Goal: Task Accomplishment & Management: Complete application form

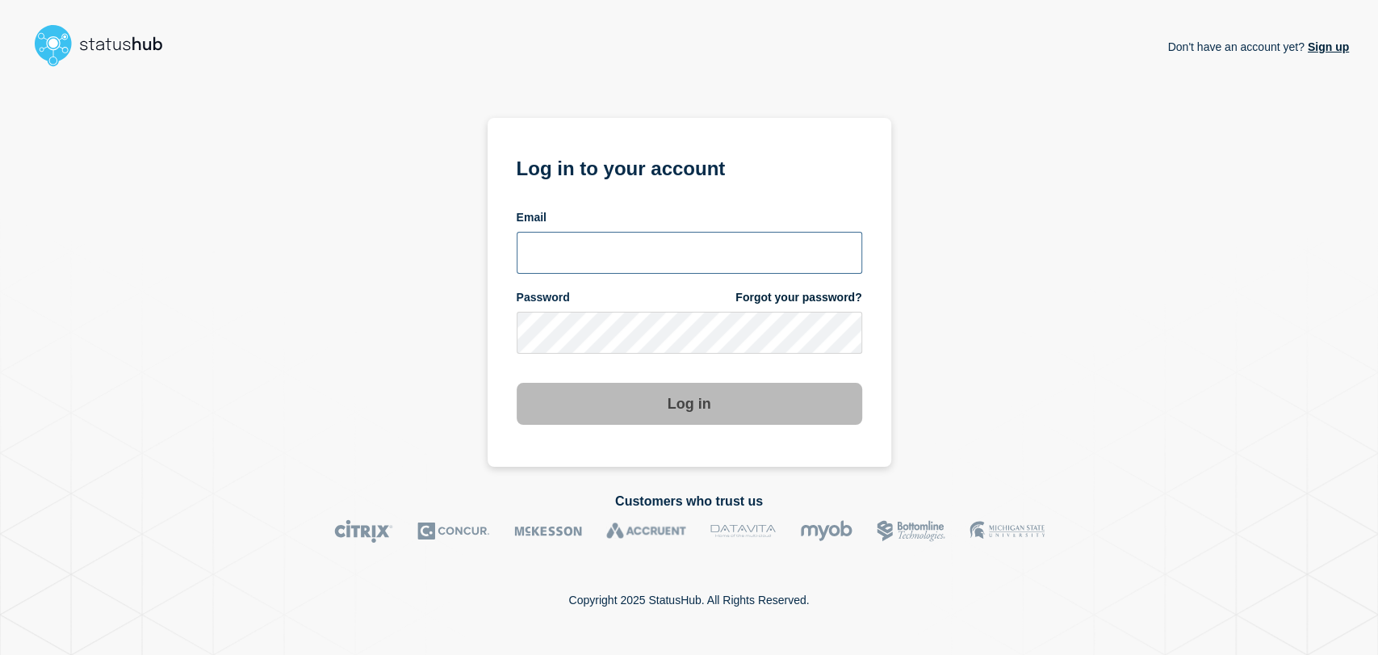
type input "[PERSON_NAME][EMAIL_ADDRESS][PERSON_NAME][DOMAIN_NAME]"
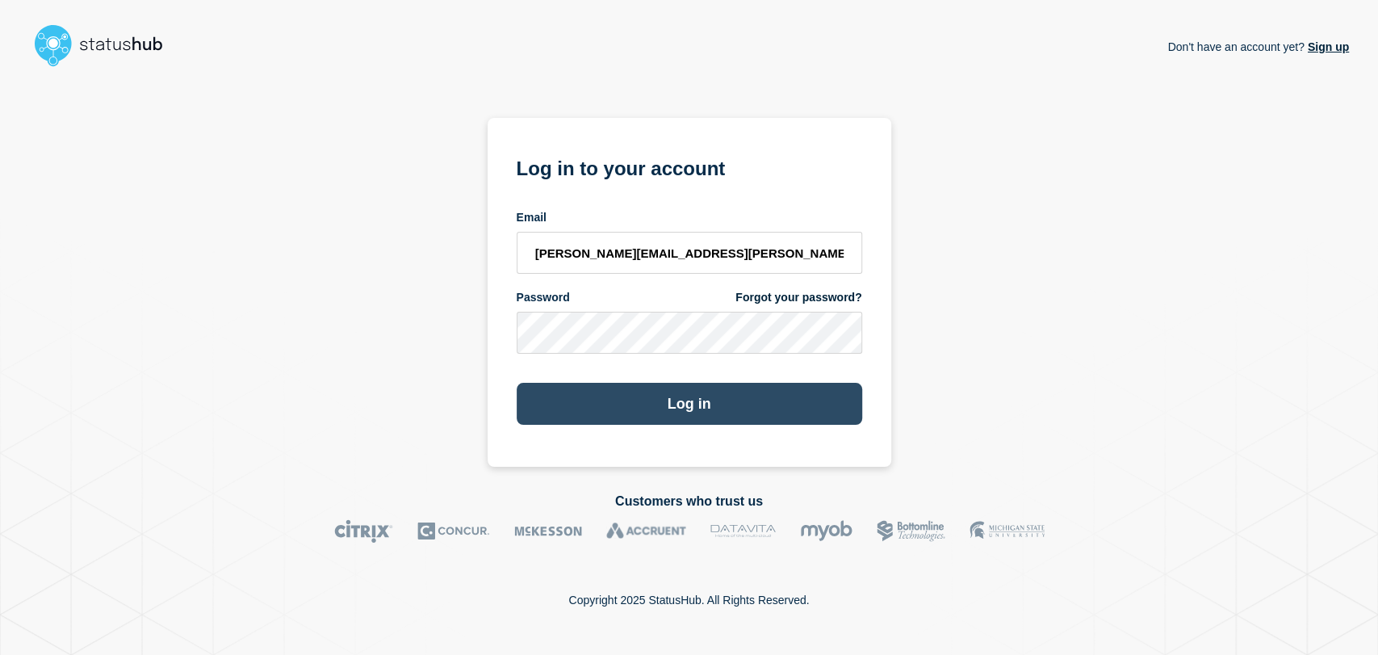
click at [639, 394] on button "Log in" at bounding box center [689, 404] width 345 height 42
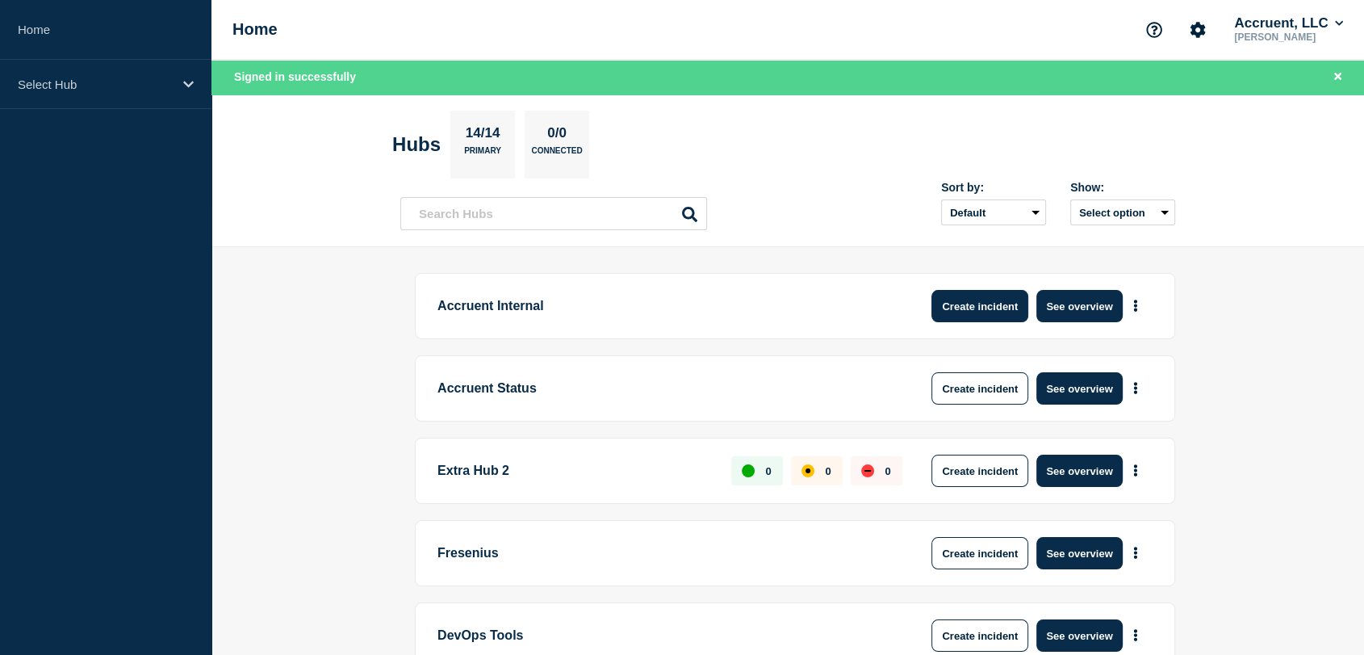
click at [990, 304] on button "Create incident" at bounding box center [979, 306] width 97 height 32
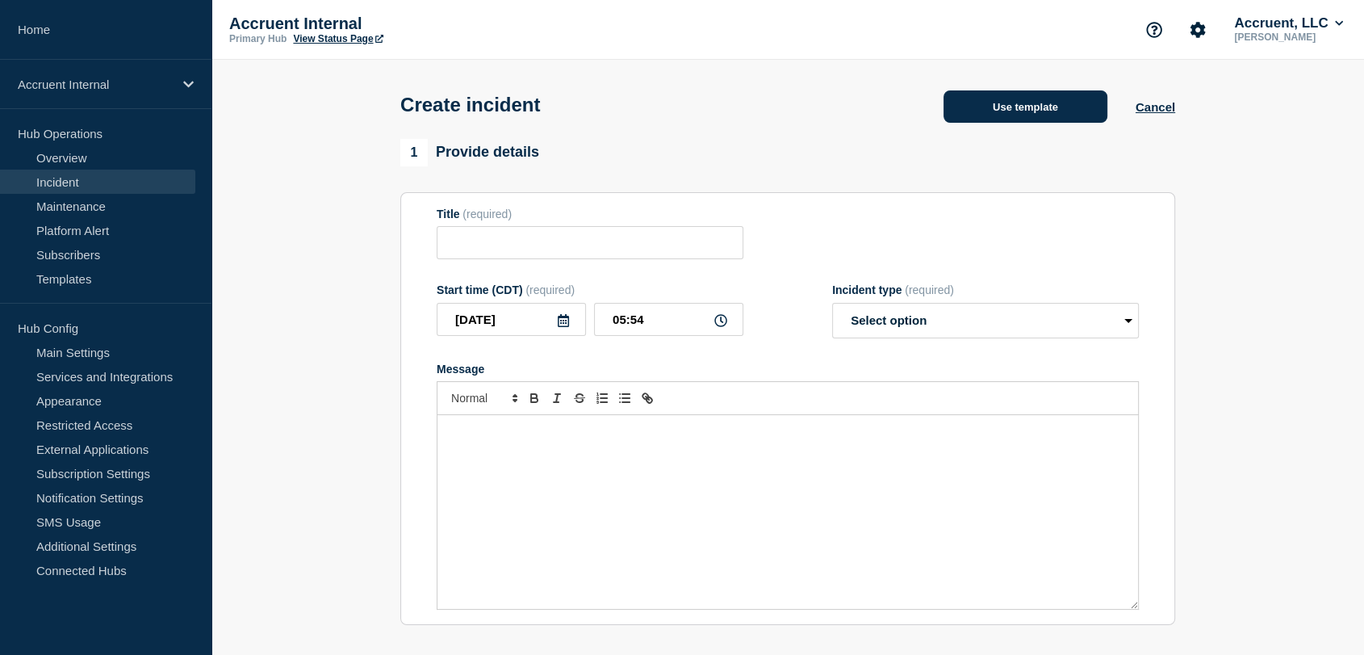
click at [988, 100] on button "Use template" at bounding box center [1026, 106] width 164 height 32
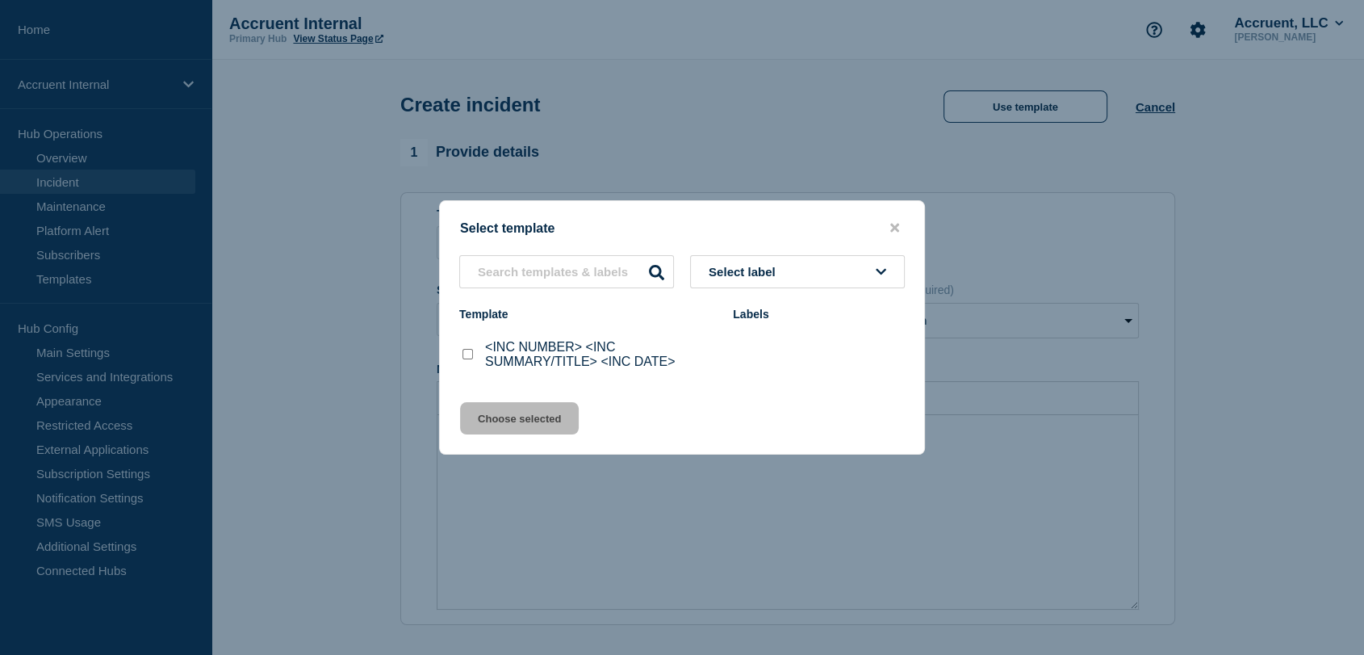
click at [467, 357] on input "<INC NUMBER> <INC SUMMARY/TITLE> <INC DATE> checkbox" at bounding box center [468, 354] width 10 height 10
checkbox input "true"
click at [499, 412] on button "Choose selected" at bounding box center [519, 418] width 119 height 32
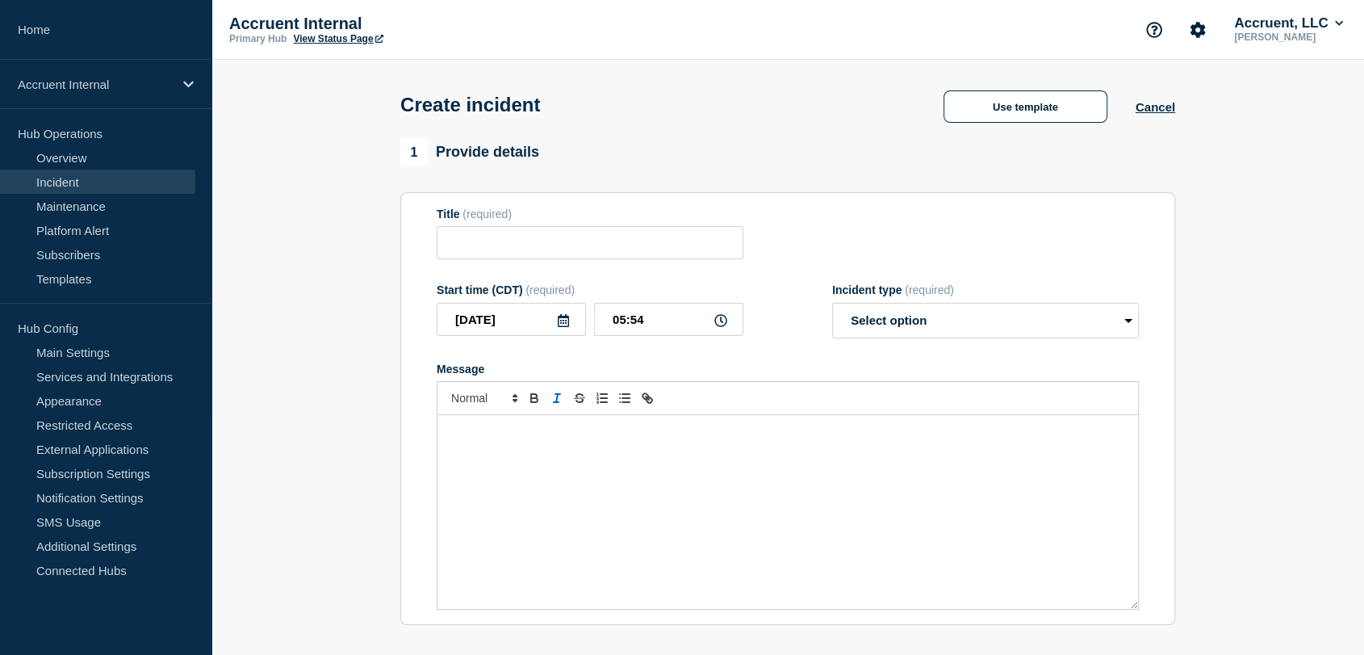
type input "<INC NUMBER> <INC SUMMARY/TITLE> <INC DATE>"
select select "investigating"
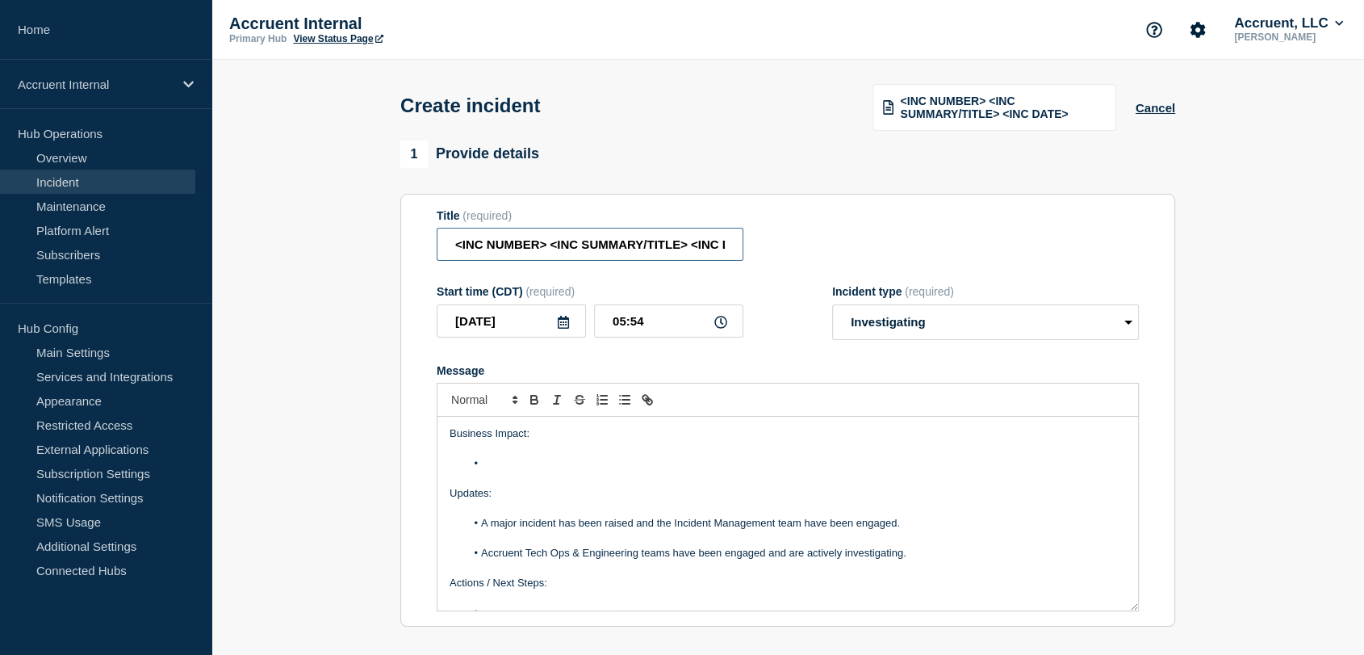
scroll to position [0, 36]
drag, startPoint x: 440, startPoint y: 241, endPoint x: 1075, endPoint y: 232, distance: 635.3
click at [1075, 232] on div "Title (required) <INC NUMBER> <INC SUMMARY/TITLE> <INC DATE>" at bounding box center [788, 235] width 702 height 52
paste input "INC1530174 | Degraded Performance & Application Unav"
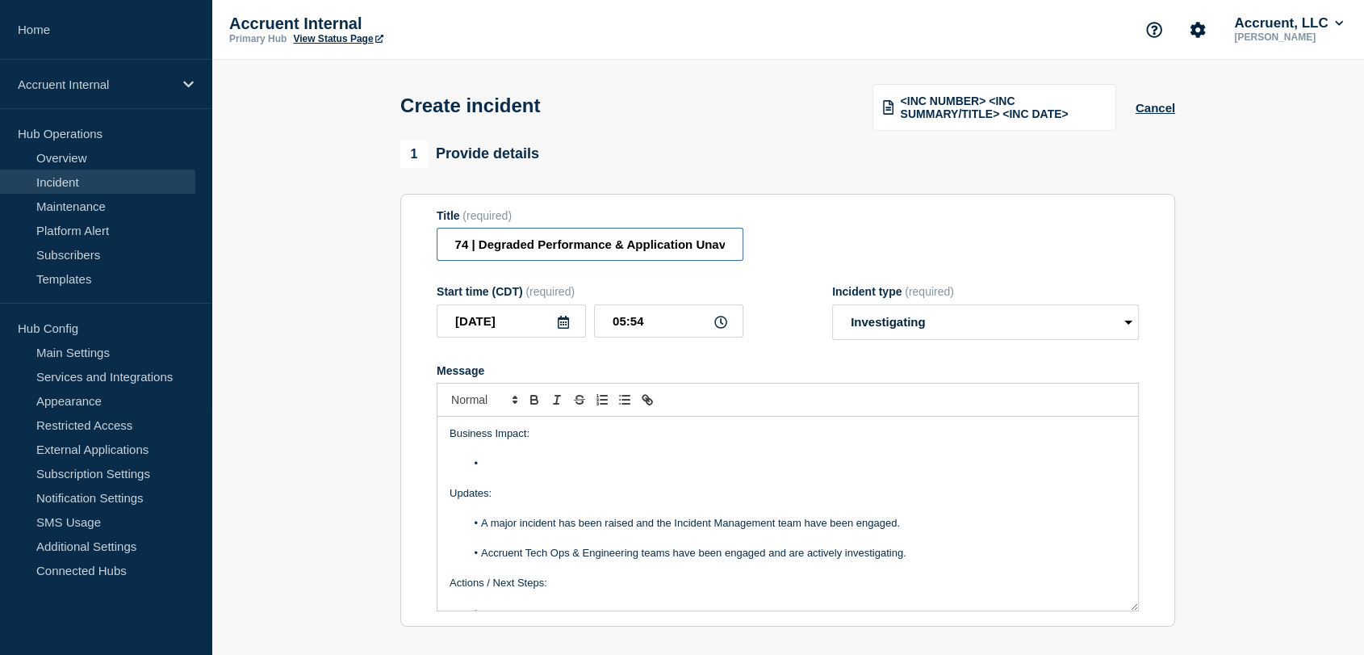
drag, startPoint x: 690, startPoint y: 246, endPoint x: 480, endPoint y: 245, distance: 209.9
click at [480, 245] on input "INC1530174 | Degraded Performance & Application Unav" at bounding box center [590, 244] width 307 height 33
click at [702, 249] on input "INC1530174 | Intermittent Application Unav" at bounding box center [590, 244] width 307 height 33
drag, startPoint x: 664, startPoint y: 252, endPoint x: 340, endPoint y: 251, distance: 324.5
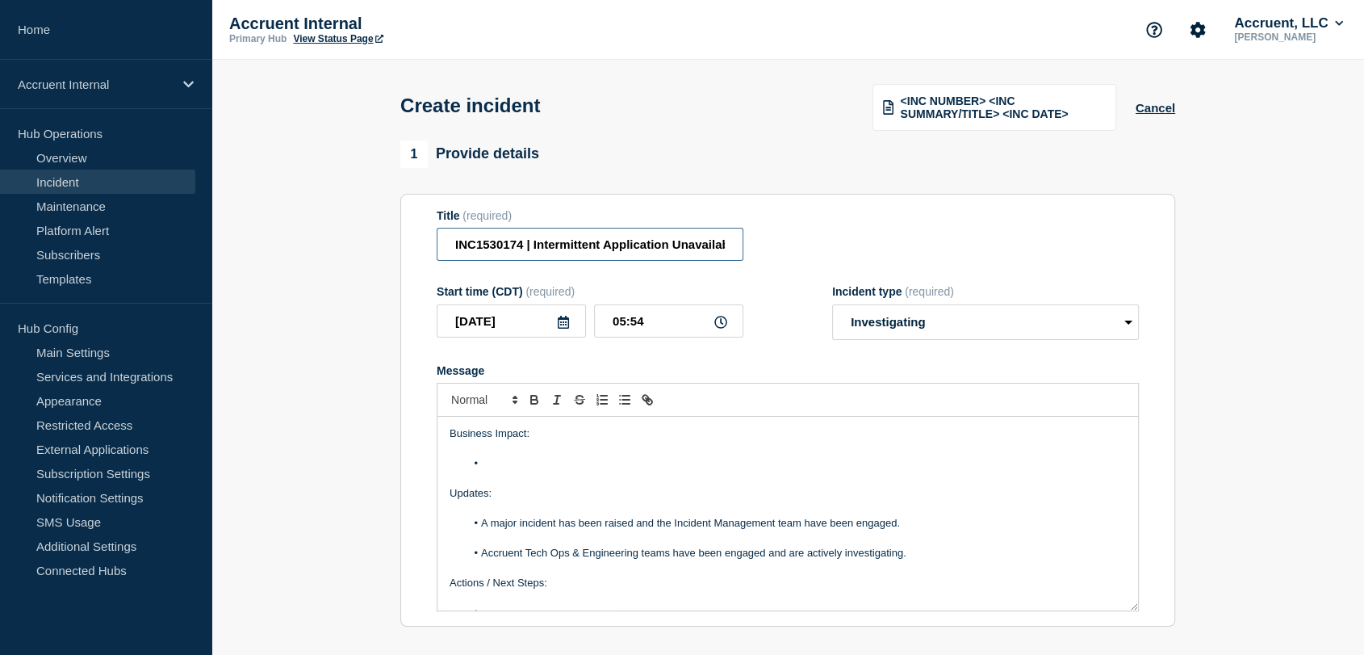
click at [340, 251] on section "1 Provide details Title (required) INC1530174 | Intermittent Application Unavai…" at bounding box center [787, 602] width 1153 height 924
click at [484, 245] on input "INC1530174 | Intermittent Application Unavailability | 29th September" at bounding box center [590, 244] width 307 height 33
type input "INC1530174 | Intermittent Application Unavailability | 29th September"
click at [503, 463] on li "Message" at bounding box center [796, 463] width 661 height 15
paste div "Message"
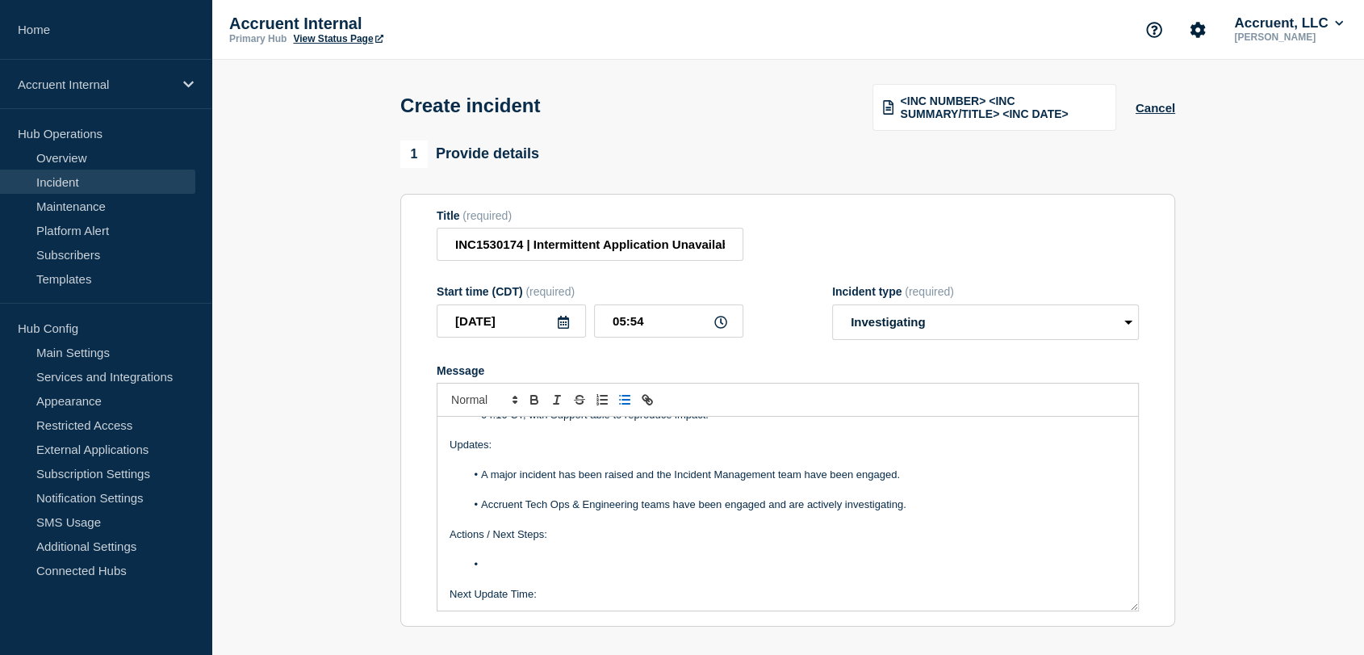
scroll to position [90, 0]
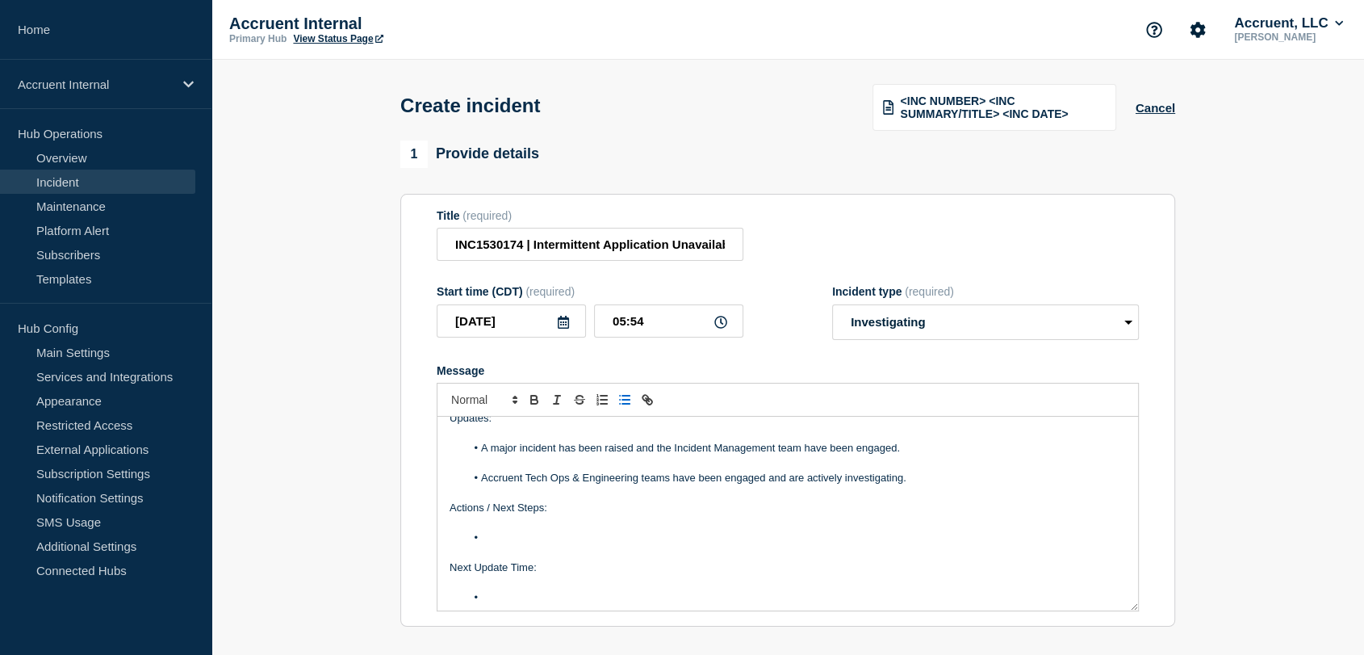
click at [523, 539] on li "Message" at bounding box center [796, 537] width 661 height 15
click at [533, 603] on li "Message" at bounding box center [796, 597] width 661 height 15
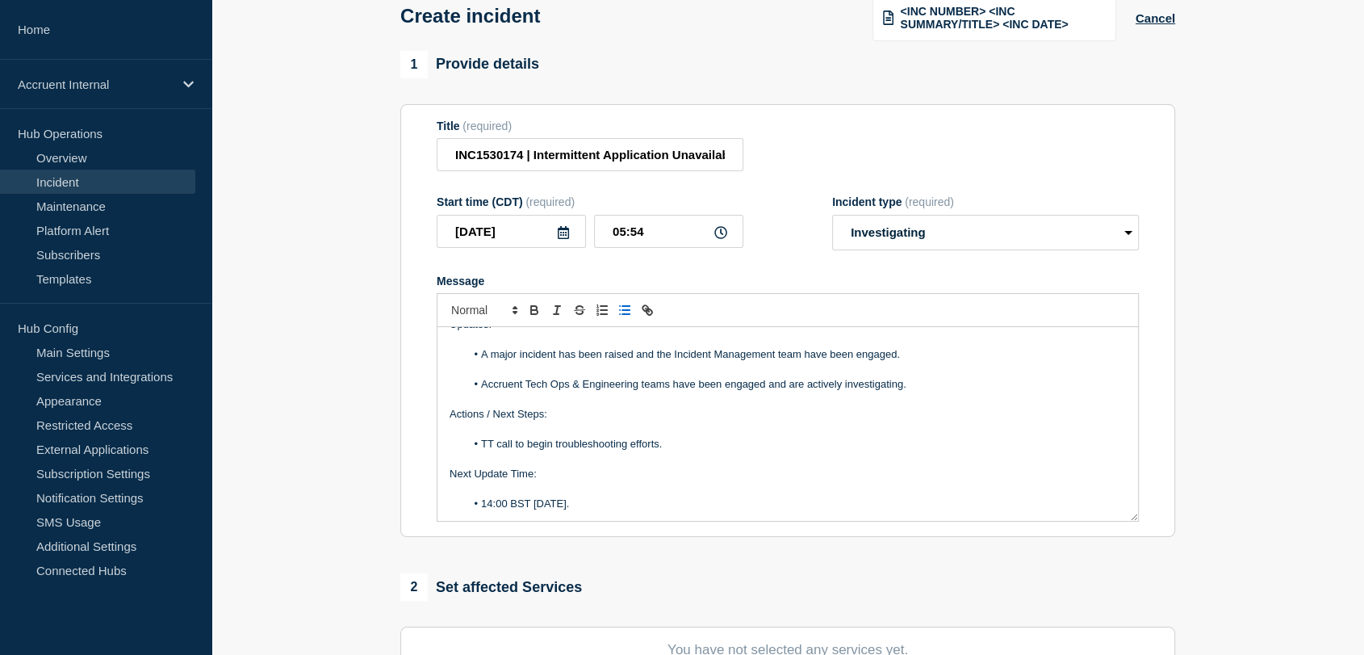
scroll to position [358, 0]
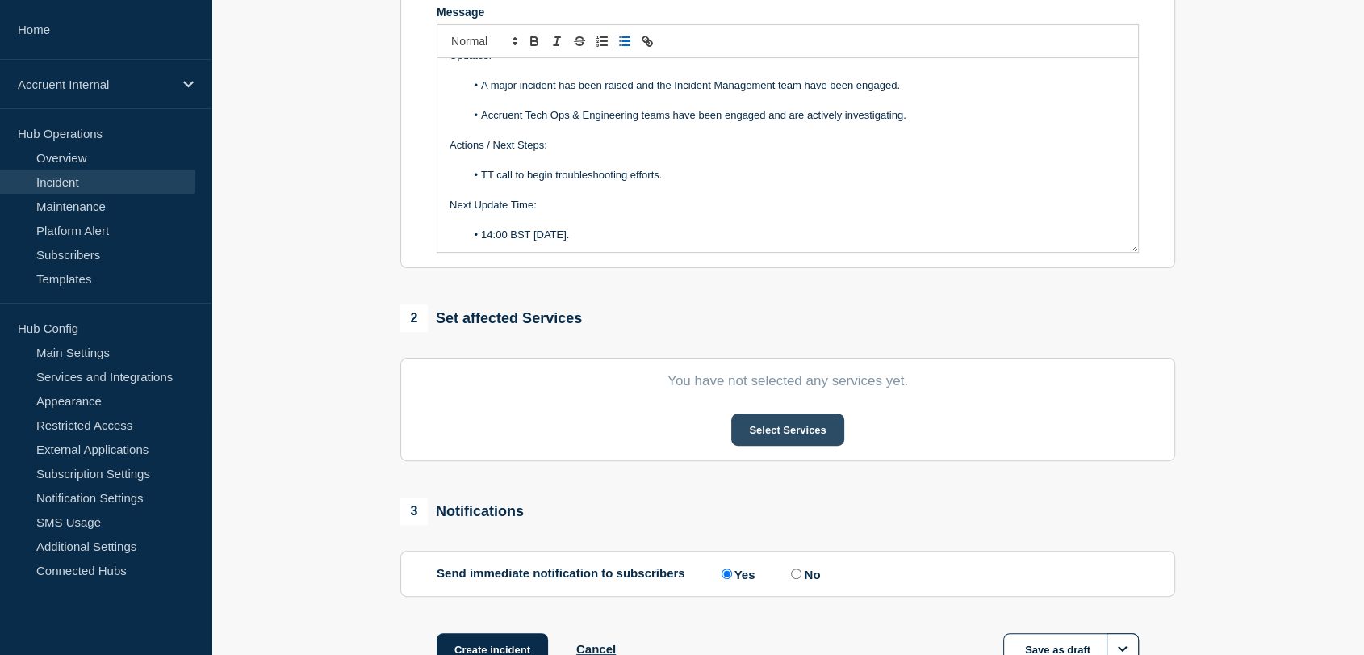
click at [766, 421] on button "Select Services" at bounding box center [787, 429] width 112 height 32
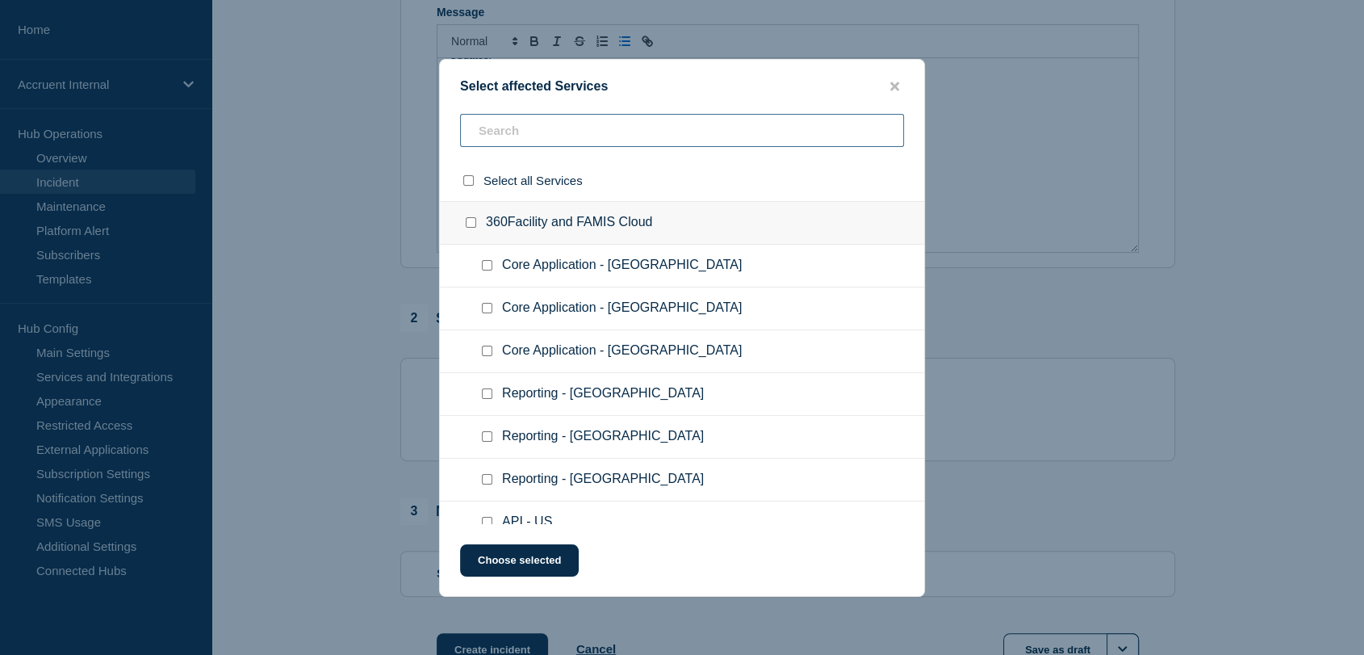
click at [565, 134] on input "text" at bounding box center [682, 130] width 444 height 33
type input "vc"
checkbox input "true"
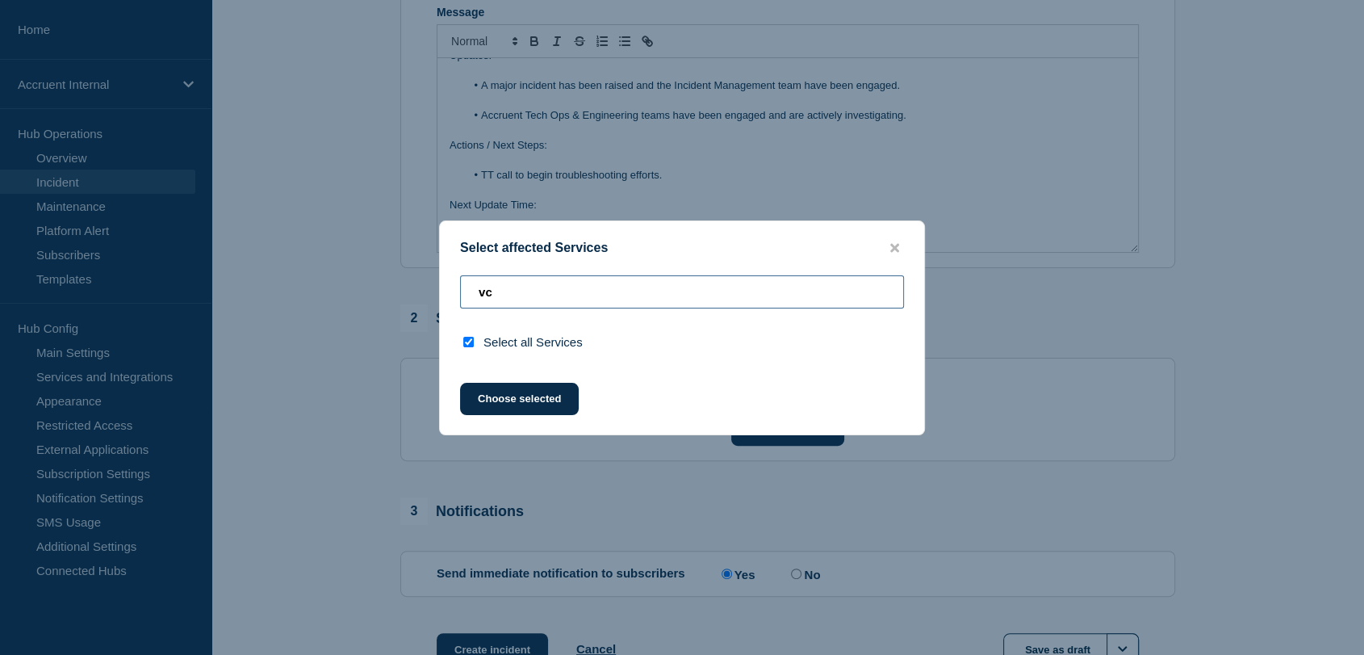
type input "v"
checkbox input "false"
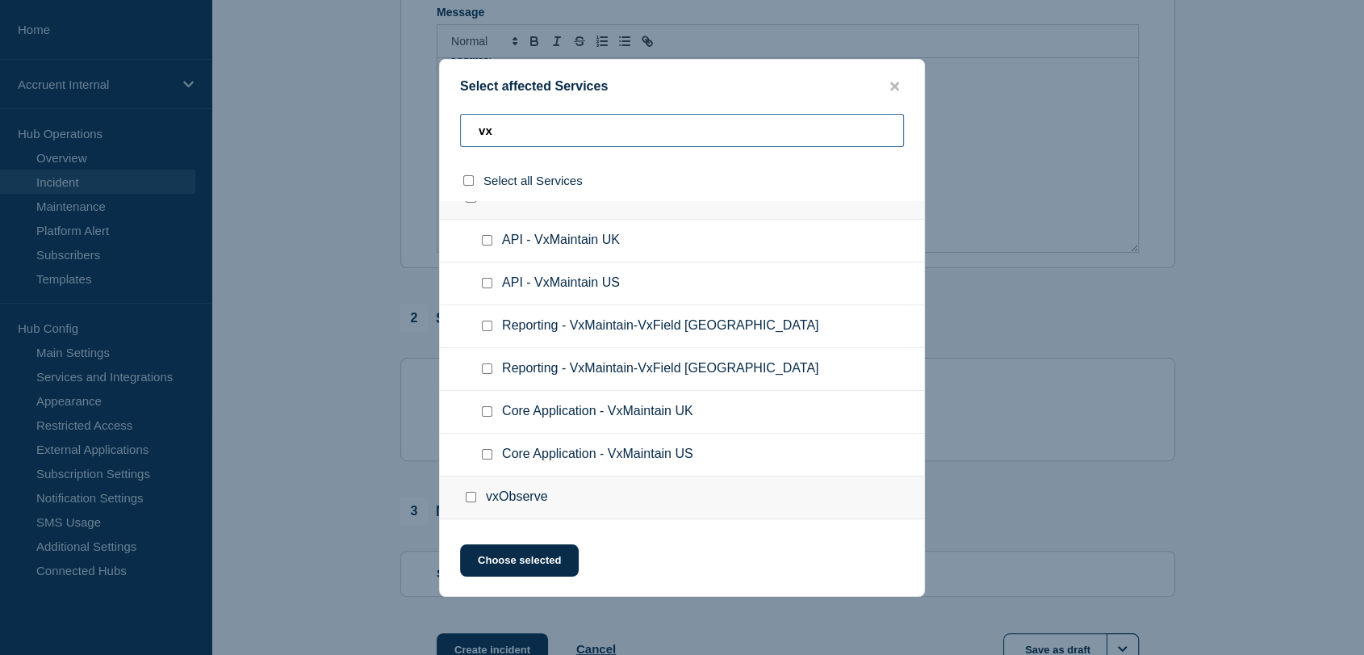
scroll to position [269, 0]
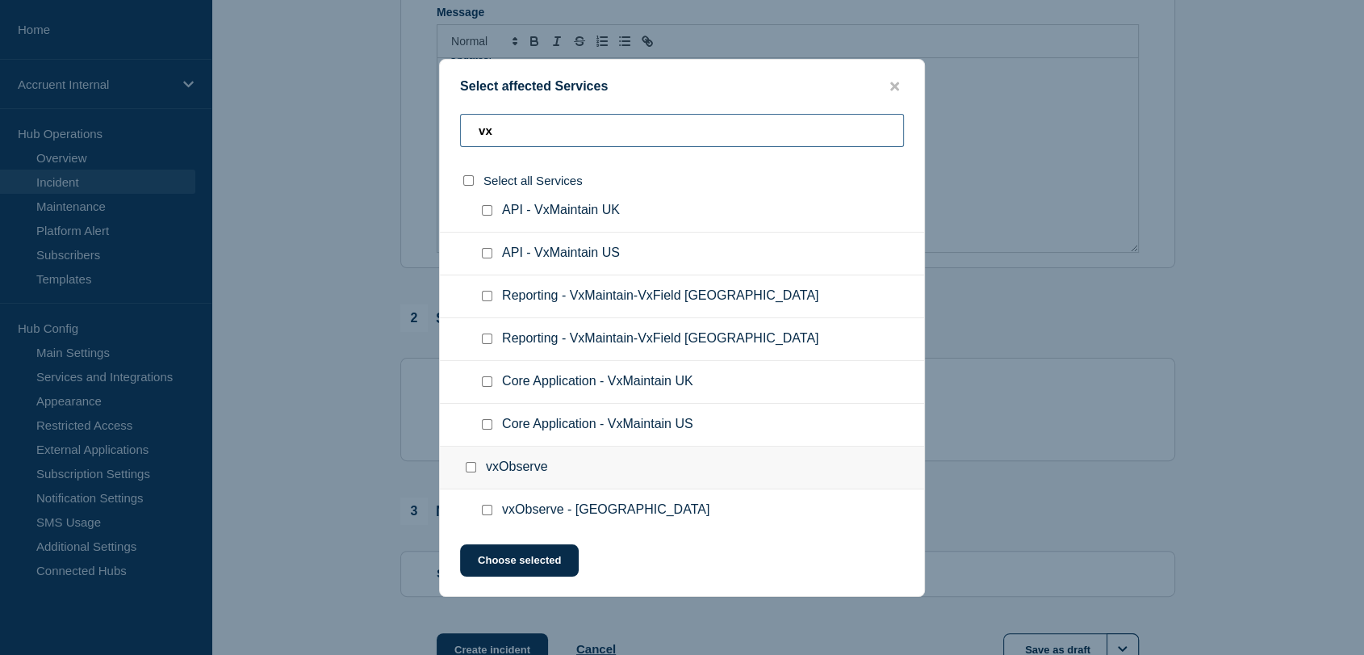
type input "vx"
click at [490, 384] on input "Core Application - VxMaintain UK checkbox" at bounding box center [487, 381] width 10 height 10
checkbox input "true"
click at [549, 560] on button "Choose selected" at bounding box center [519, 560] width 119 height 32
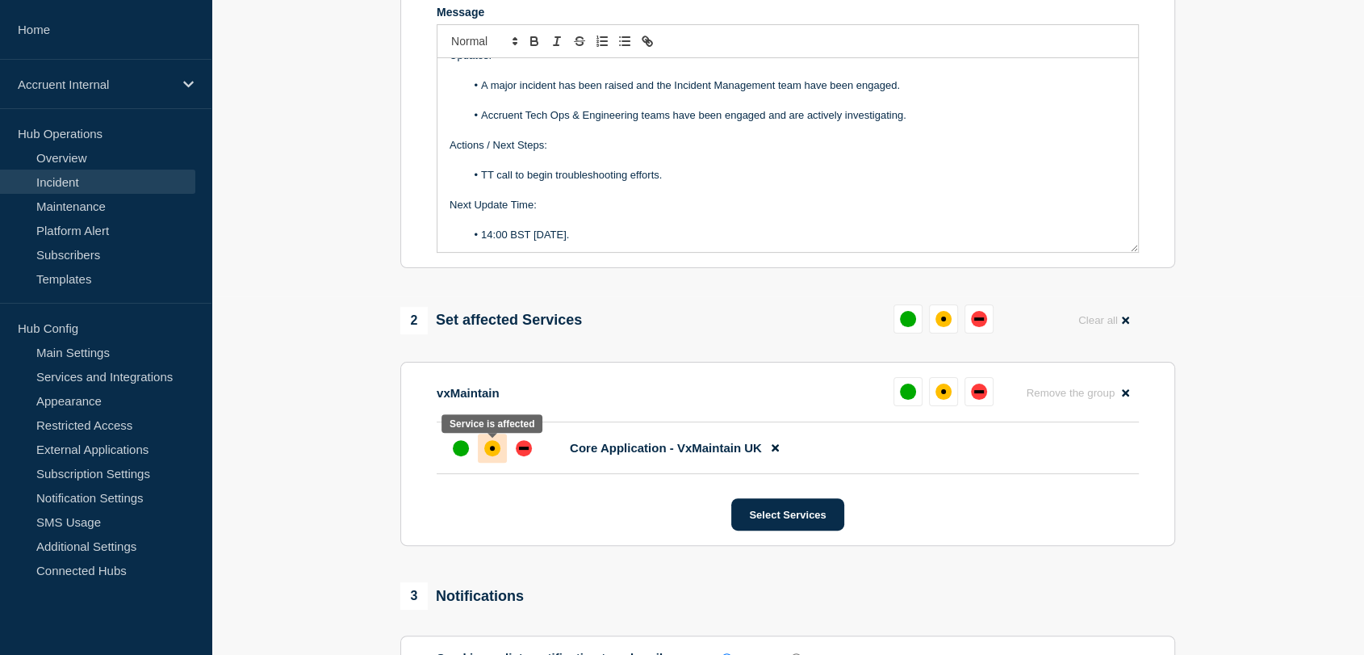
click at [499, 454] on div at bounding box center [492, 447] width 29 height 29
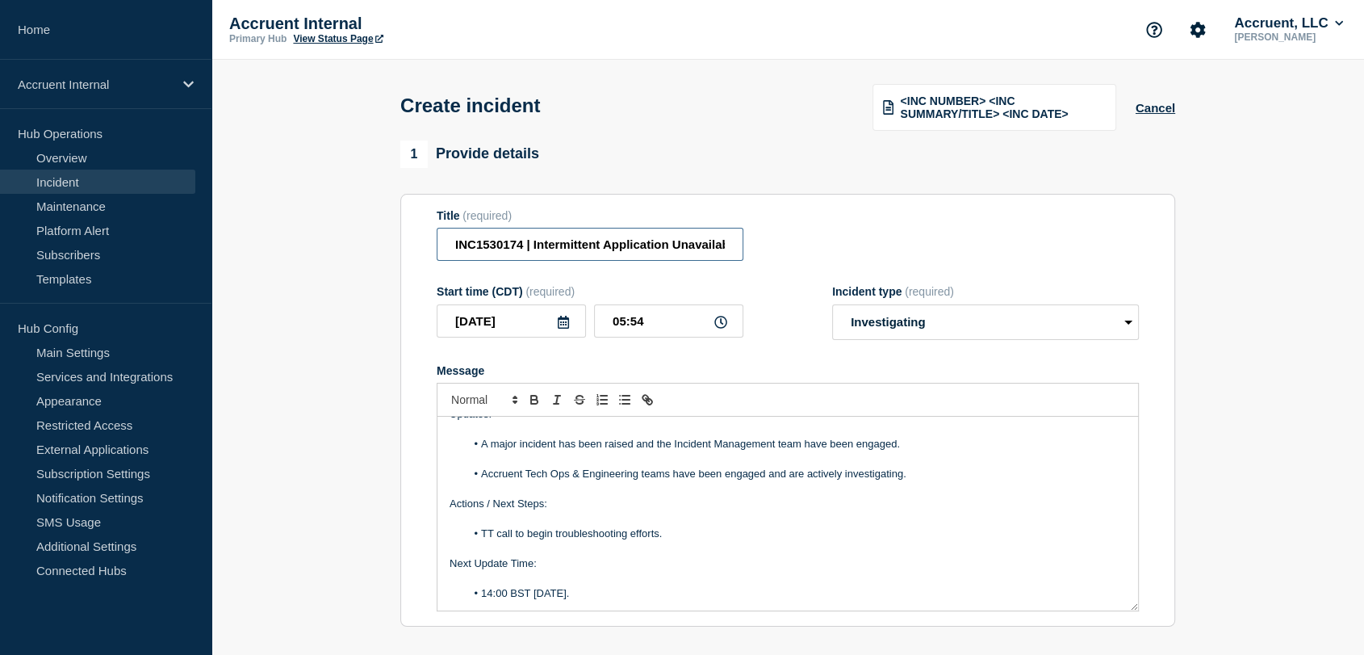
scroll to position [0, 126]
drag, startPoint x: 446, startPoint y: 245, endPoint x: 919, endPoint y: 244, distance: 473.0
click at [919, 244] on div "Title (required) INC1530174 | Intermittent Application Unavailability | 29th Se…" at bounding box center [788, 235] width 702 height 52
click at [531, 241] on input "INC1530174 | Intermittent Application Unavailability | 29th September" at bounding box center [590, 244] width 307 height 33
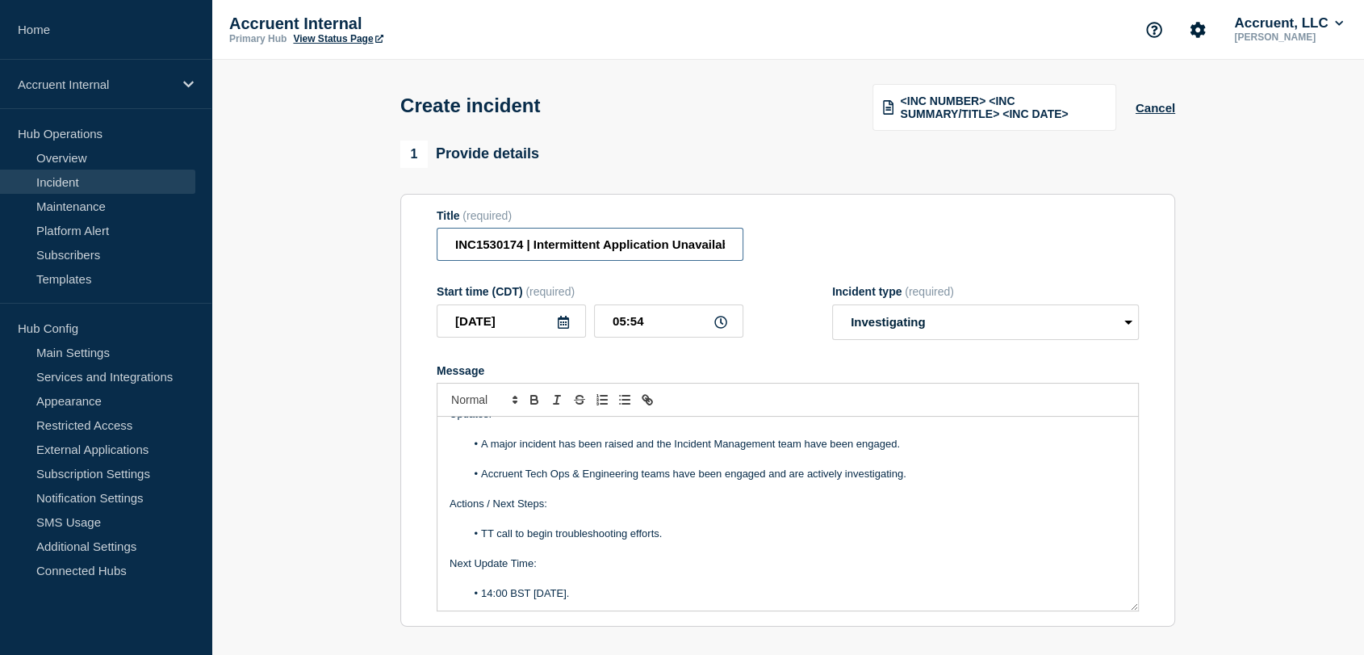
drag, startPoint x: 594, startPoint y: 241, endPoint x: 366, endPoint y: 241, distance: 227.6
click at [366, 241] on section "1 Provide details Title (required) INC1530174 | Intermittent Application Unavai…" at bounding box center [787, 644] width 1153 height 1009
click at [330, 270] on section "1 Provide details Title (required) INC1530174 | Intermittent Application Unavai…" at bounding box center [787, 644] width 1153 height 1009
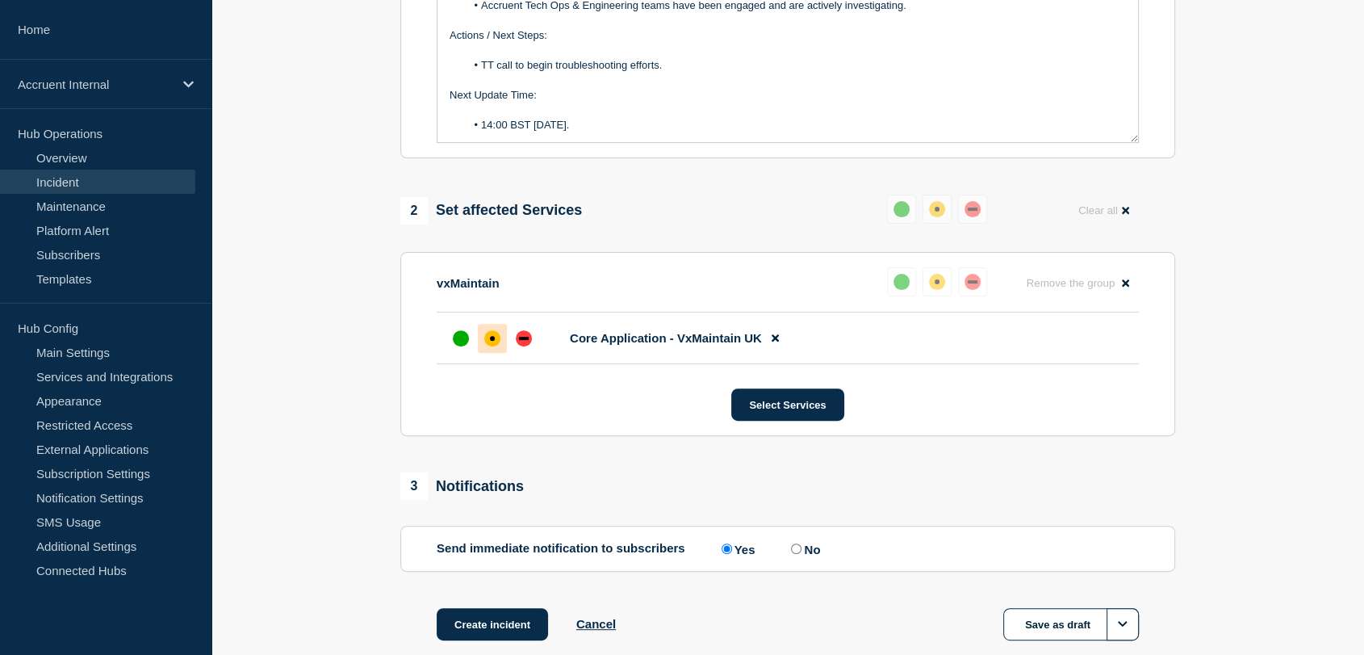
scroll to position [562, 0]
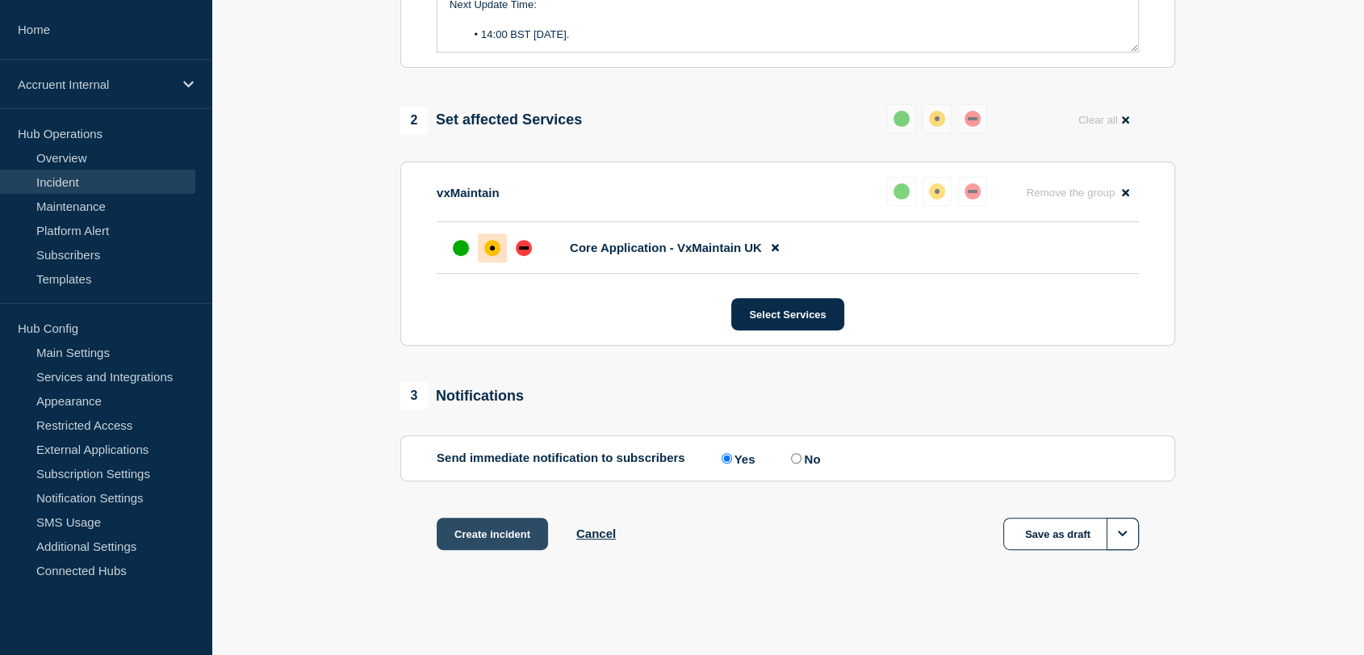
click at [504, 530] on button "Create incident" at bounding box center [492, 533] width 111 height 32
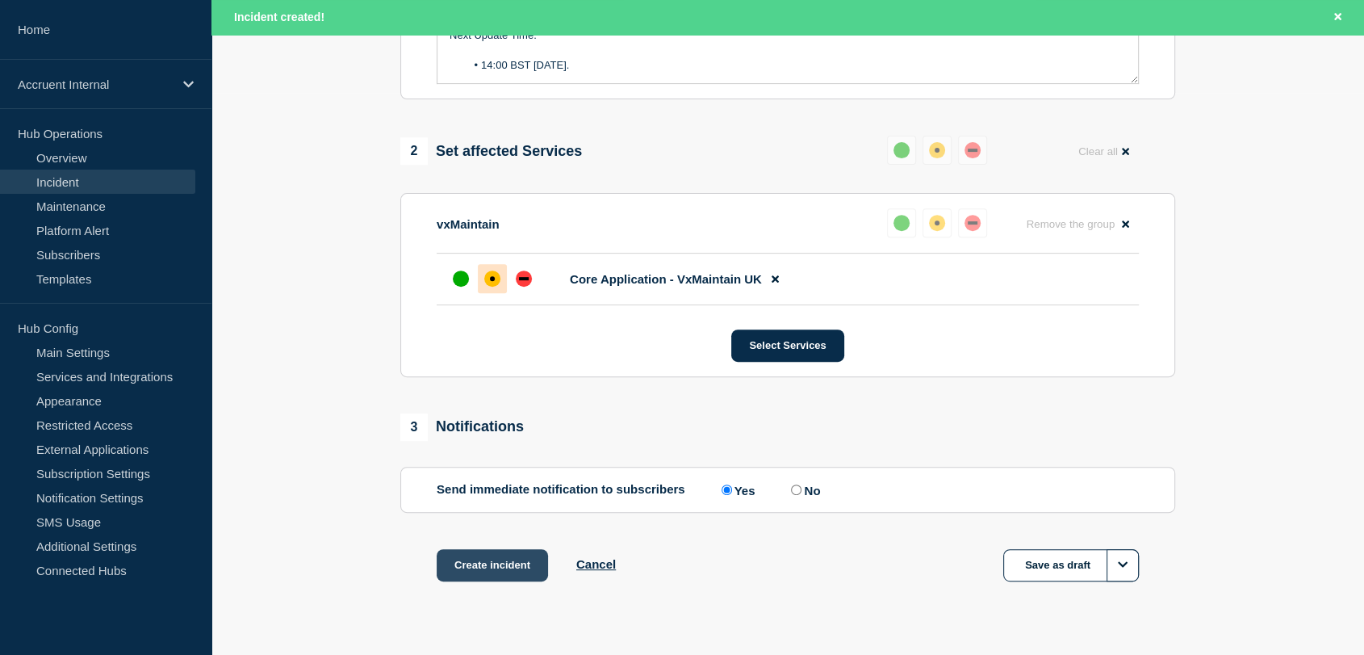
scroll to position [596, 0]
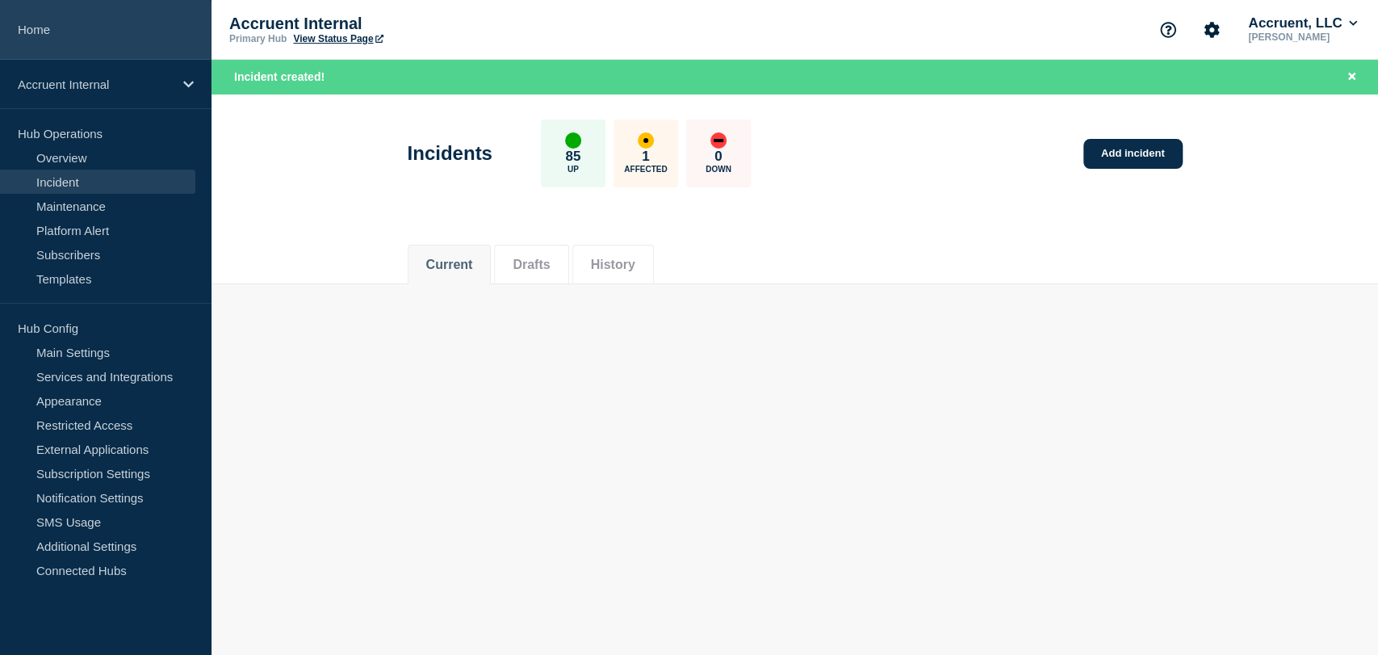
click at [30, 15] on link "Home" at bounding box center [105, 30] width 211 height 60
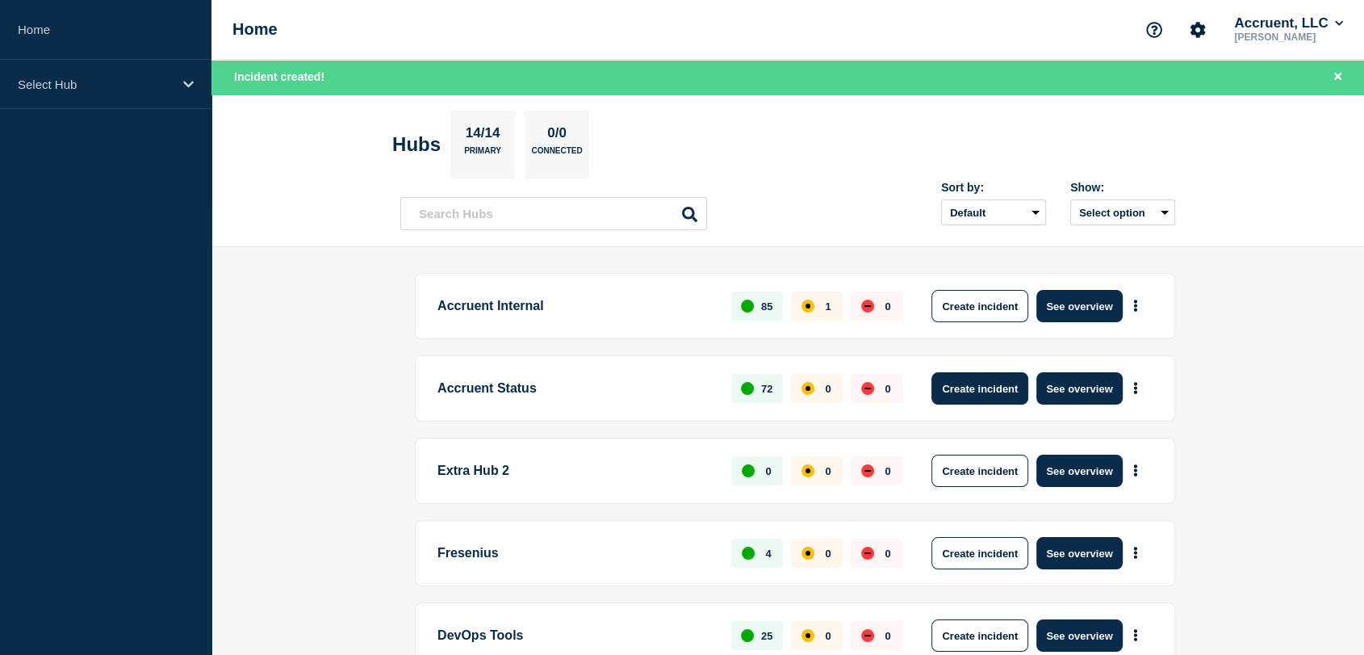
click at [1010, 383] on button "Create incident" at bounding box center [979, 388] width 97 height 32
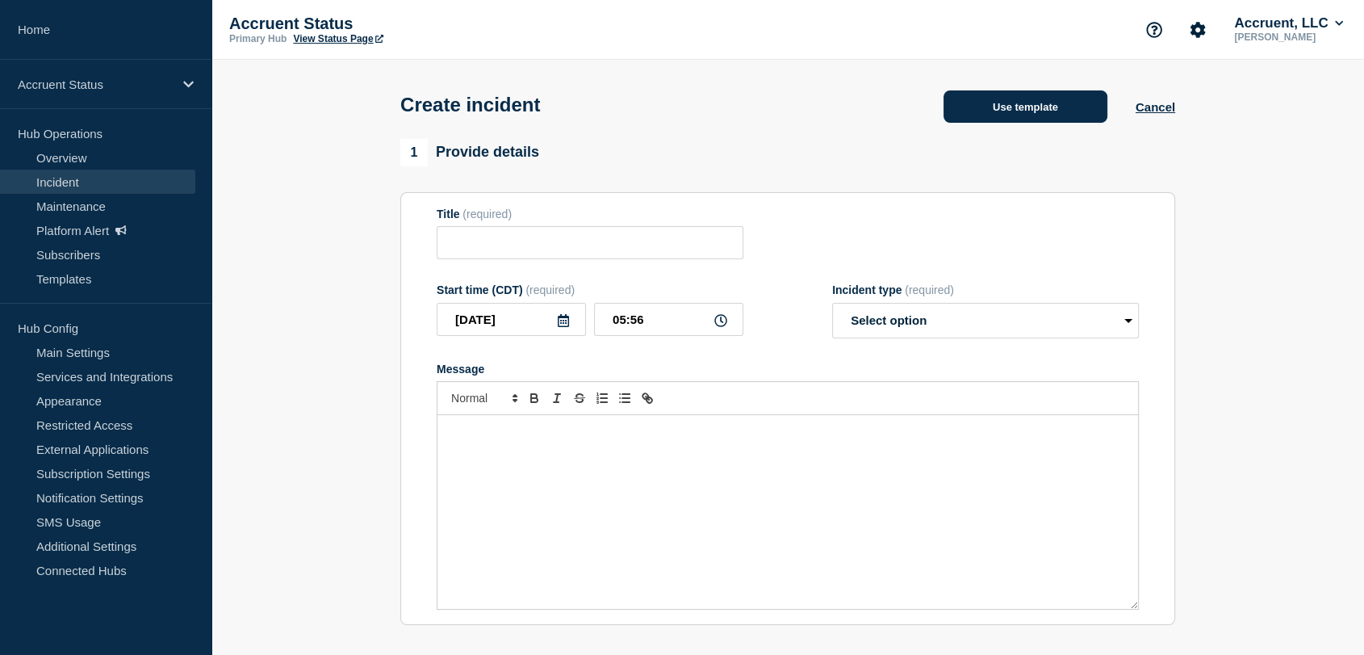
click at [1005, 119] on button "Use template" at bounding box center [1026, 106] width 164 height 32
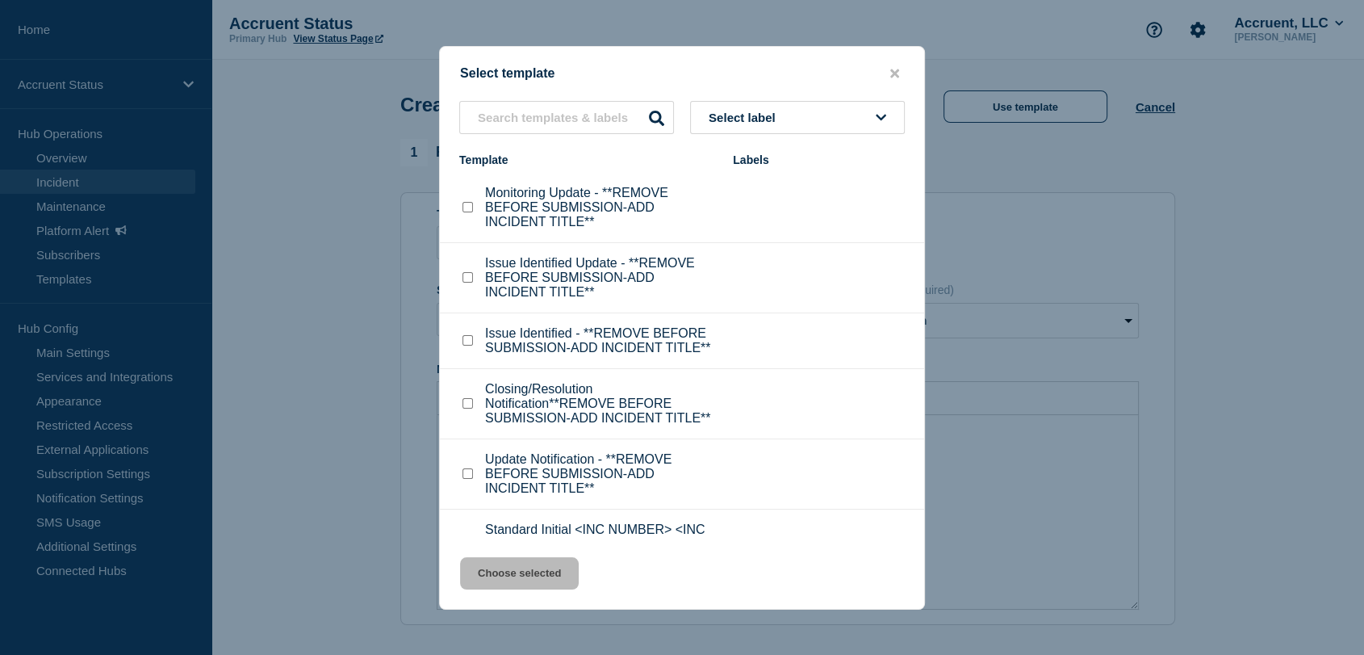
scroll to position [51, 0]
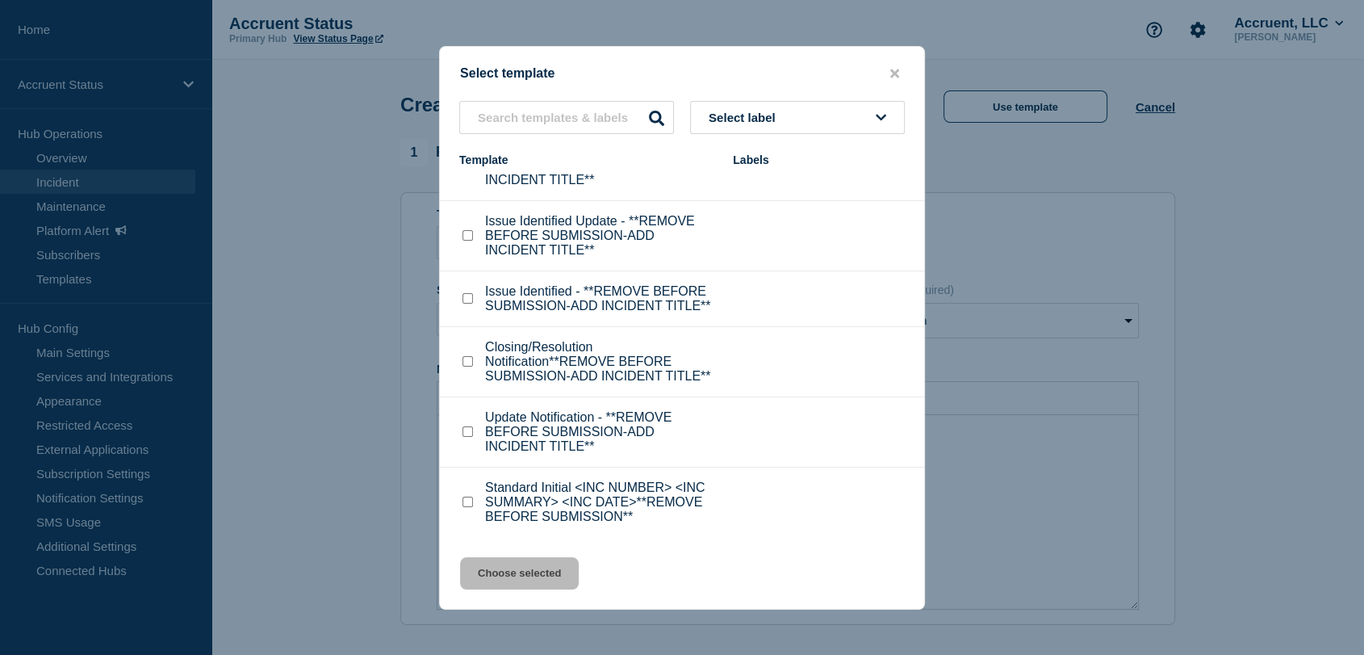
click at [463, 503] on input "Standard Initial <INC NUMBER> <INC SUMMARY> <INC DATE>**REMOVE BEFORE SUBMISSIO…" at bounding box center [468, 501] width 10 height 10
checkbox input "true"
click at [523, 570] on button "Choose selected" at bounding box center [519, 573] width 119 height 32
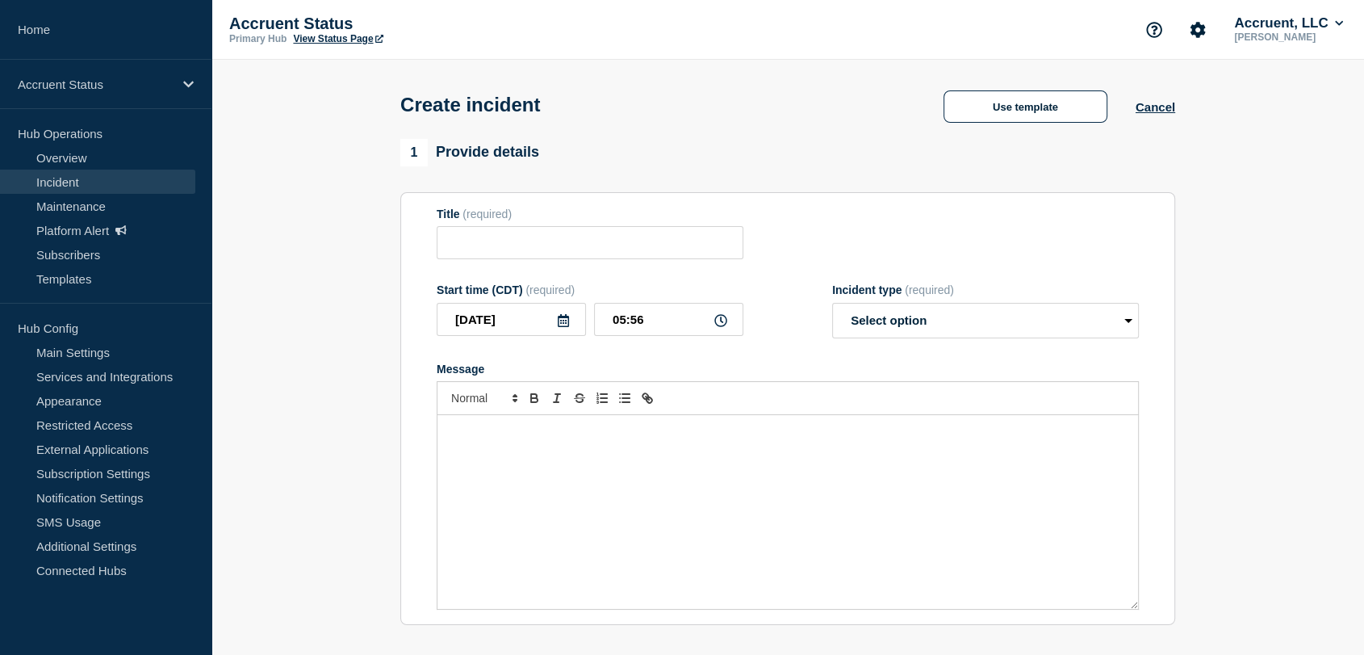
type input "Standard Initial <INC NUMBER> <INC SUMMARY> <INC DATE>**REMOVE BEFORE SUBMISSIO…"
select select "investigating"
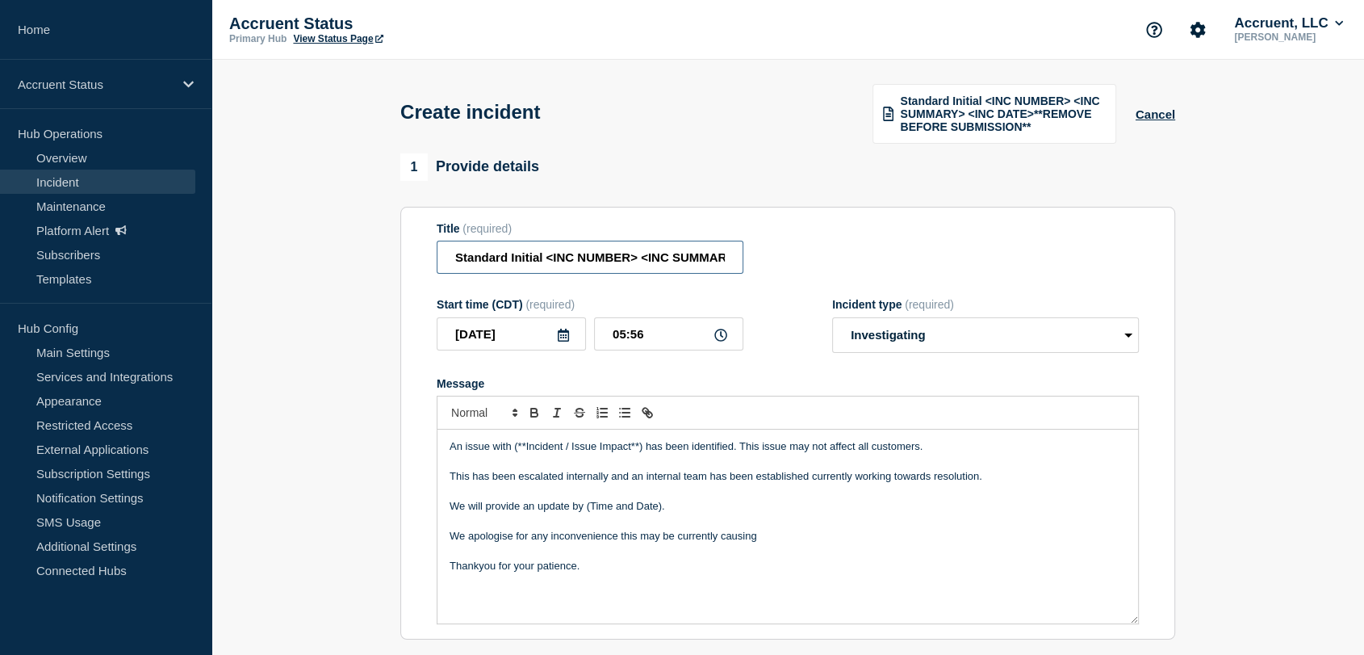
scroll to position [0, 295]
drag, startPoint x: 451, startPoint y: 258, endPoint x: 933, endPoint y: 258, distance: 481.9
click at [933, 258] on div "Title (required) Standard Initial <INC NUMBER> <INC SUMMARY> <INC DATE>**REMOVE…" at bounding box center [788, 248] width 702 height 52
paste input "INC1530174 | Intermittent Application Unavailability | 29th September"
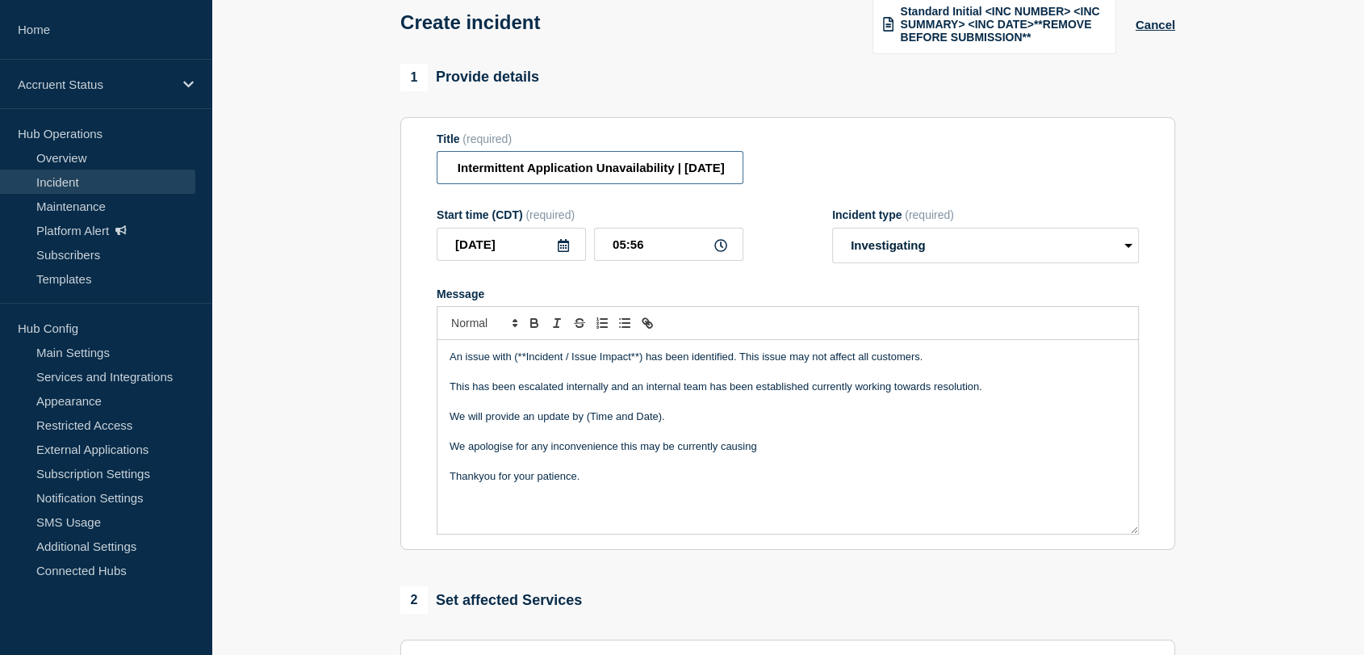
type input "INC1530174 | Intermittent Application Unavailability | 29th September"
drag, startPoint x: 641, startPoint y: 357, endPoint x: 514, endPoint y: 356, distance: 126.7
click at [514, 356] on p "An issue with (**Incident / Issue Impact**) has been identified. This issue may…" at bounding box center [788, 357] width 676 height 15
click at [628, 386] on p "This has been escalated internally and an internal team has been established cu…" at bounding box center [788, 386] width 676 height 15
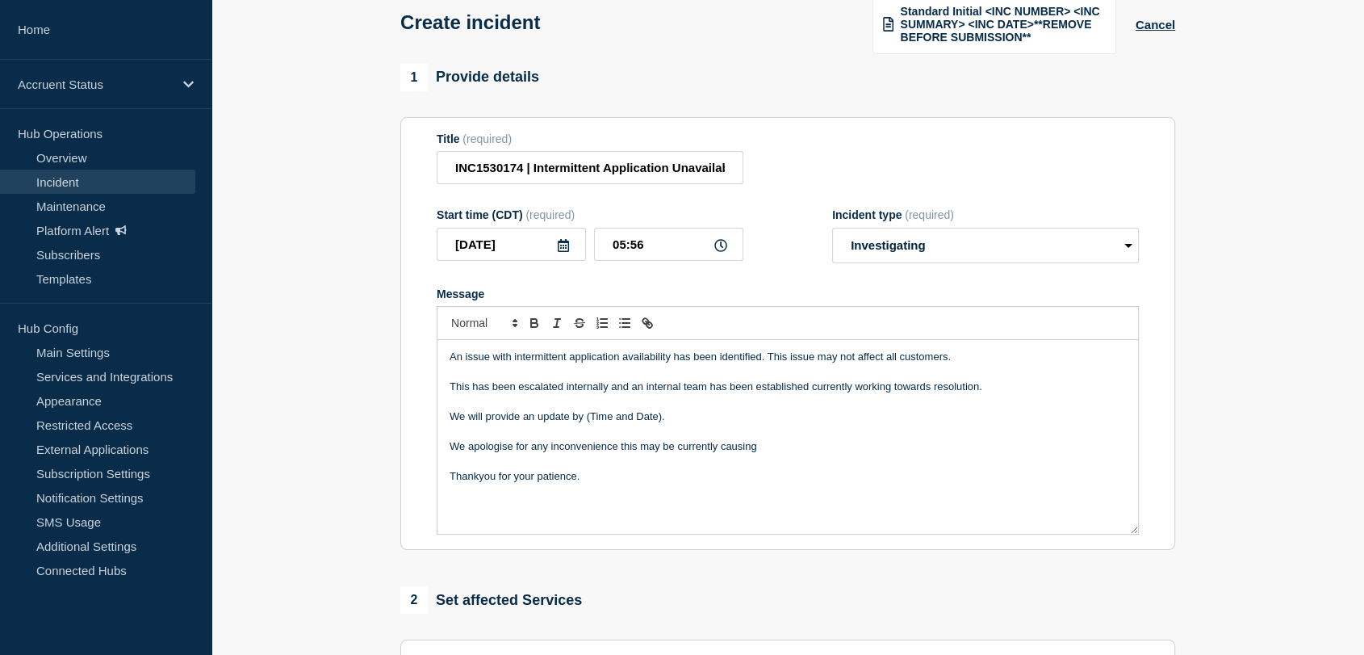
click at [720, 412] on p "We will provide an update by (Time and Date)." at bounding box center [788, 416] width 676 height 15
drag, startPoint x: 665, startPoint y: 416, endPoint x: 588, endPoint y: 416, distance: 77.5
click at [588, 416] on p "We will provide an update by (Time and Date)." at bounding box center [788, 416] width 676 height 15
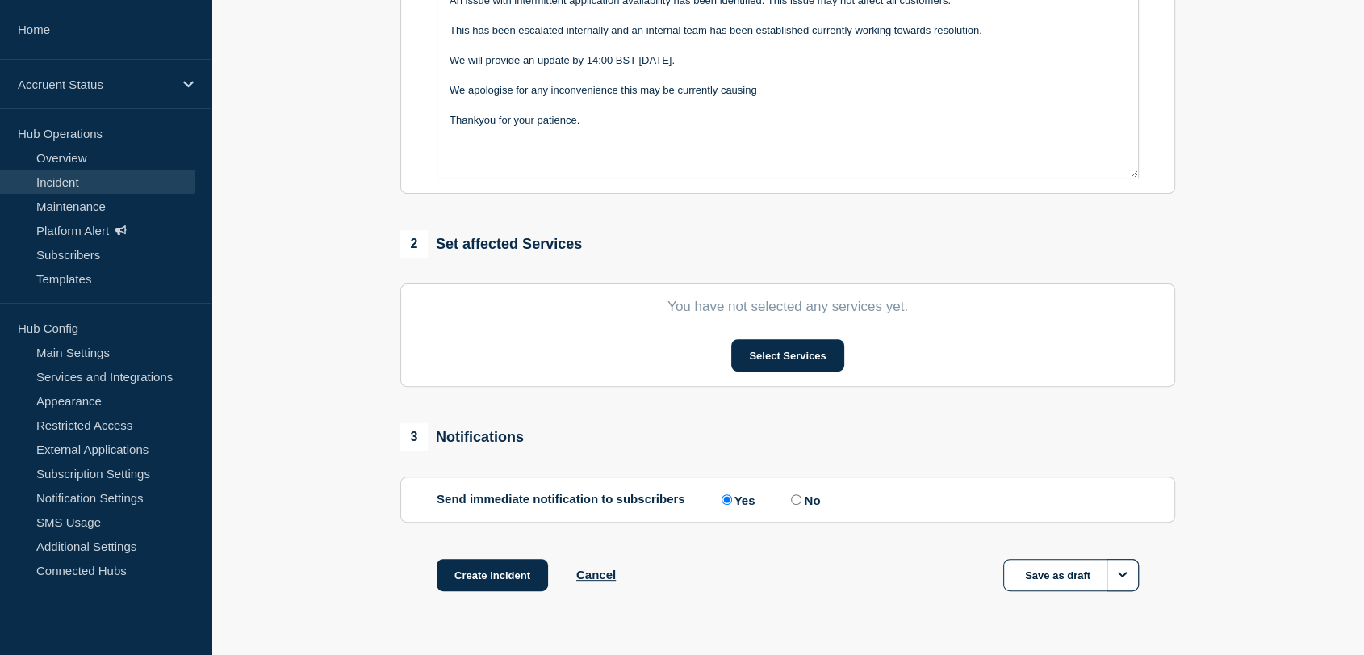
scroll to position [448, 0]
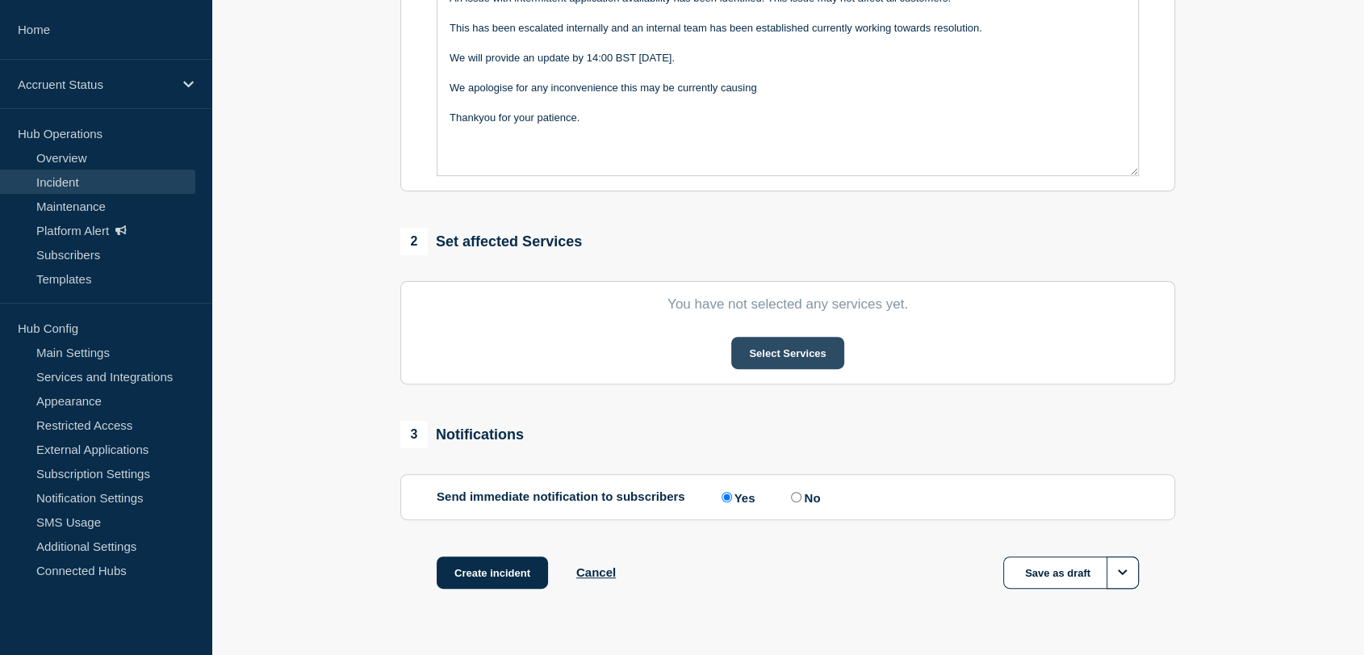
click at [781, 344] on button "Select Services" at bounding box center [787, 353] width 112 height 32
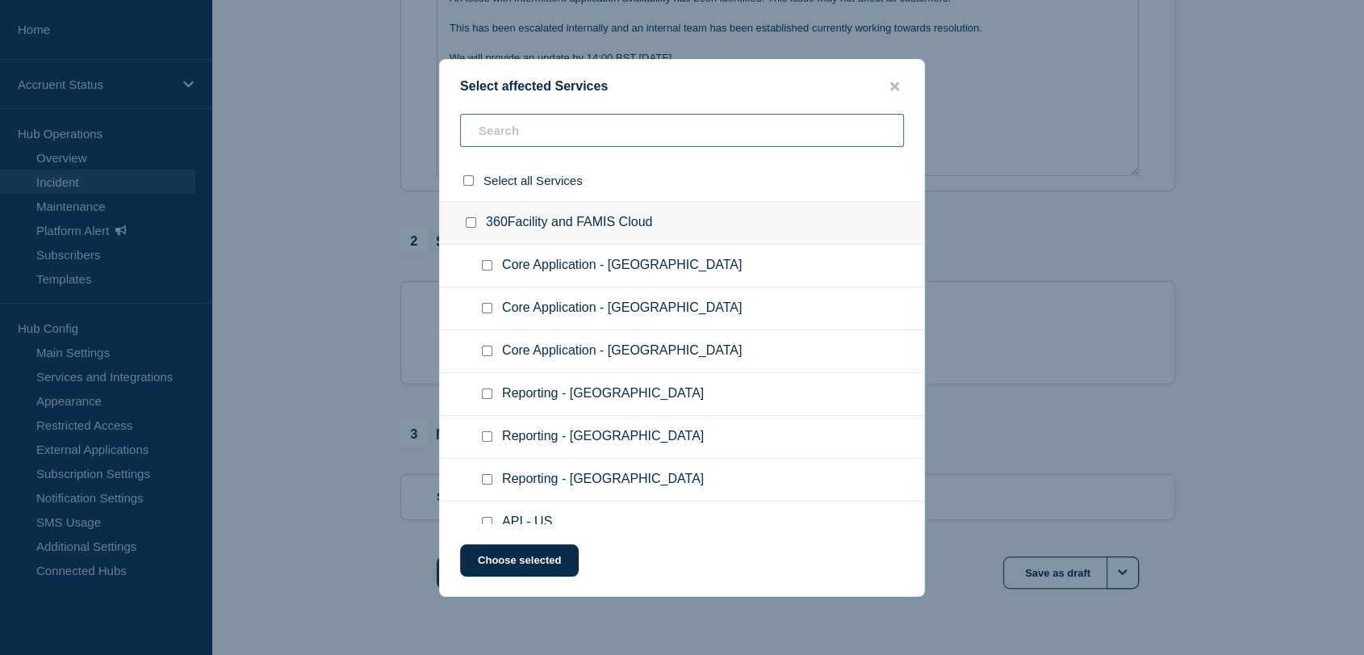
click at [562, 140] on input "text" at bounding box center [682, 130] width 444 height 33
type input "vc"
checkbox input "true"
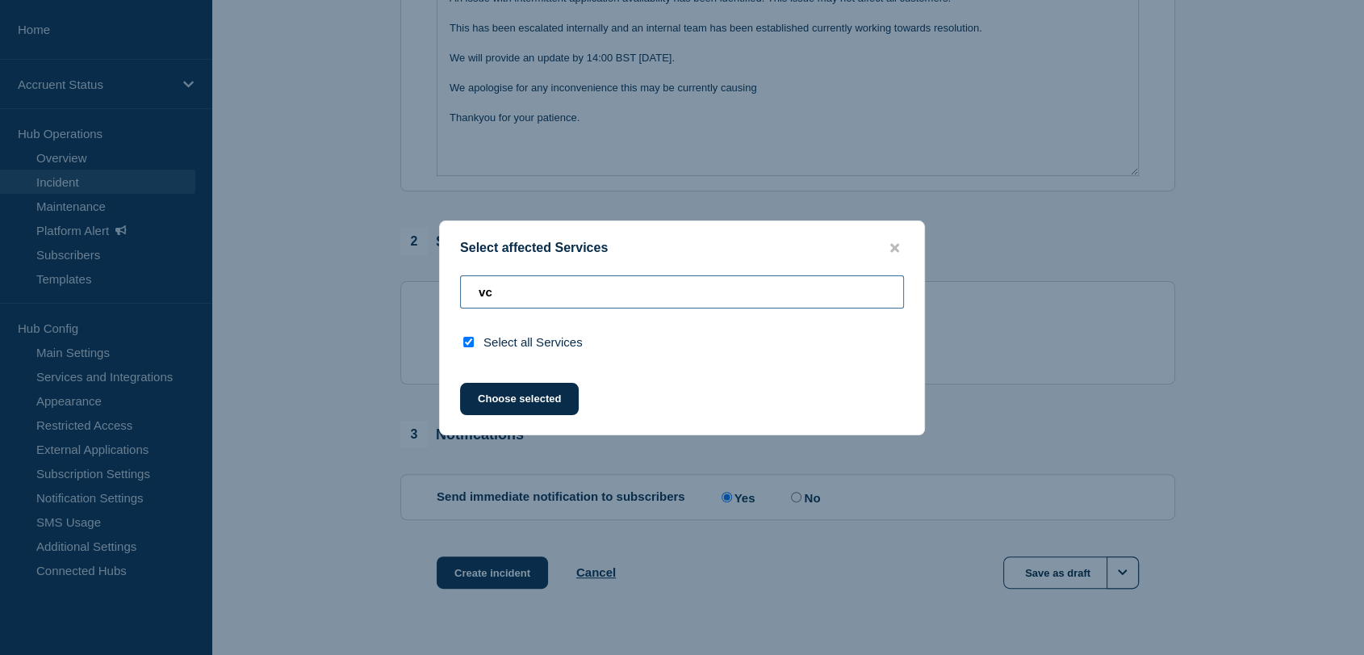
type input "v"
checkbox input "false"
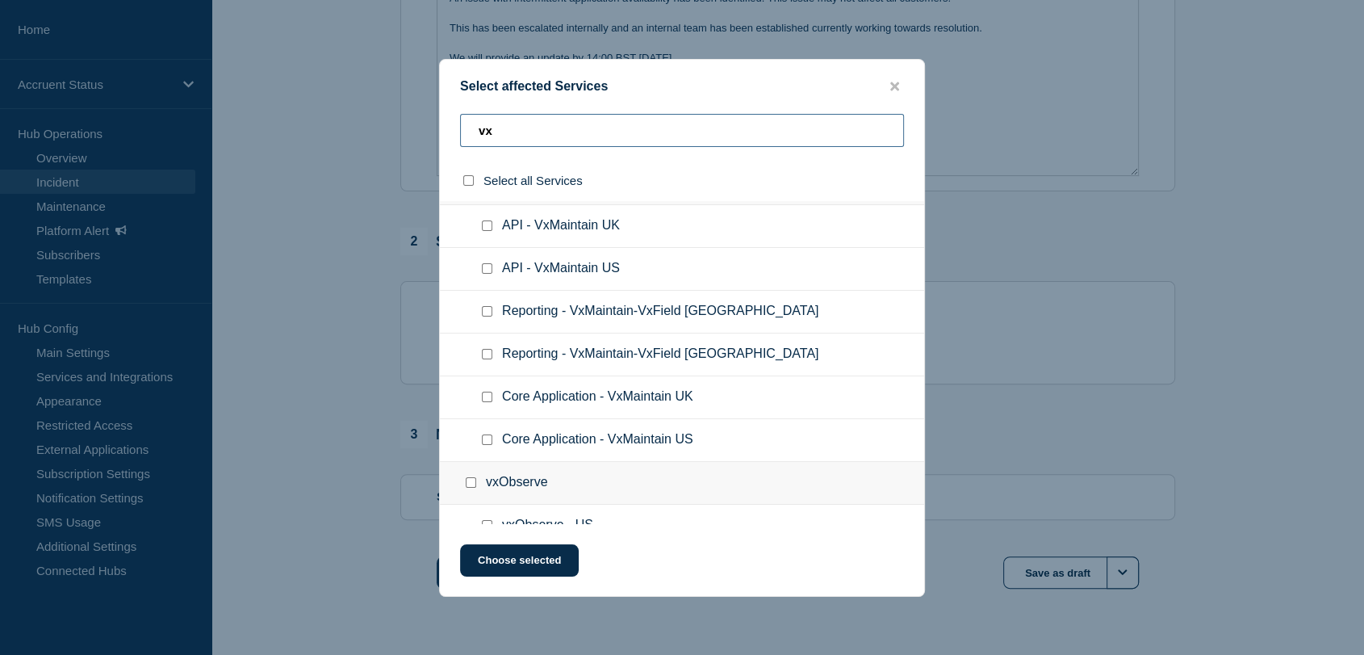
scroll to position [269, 0]
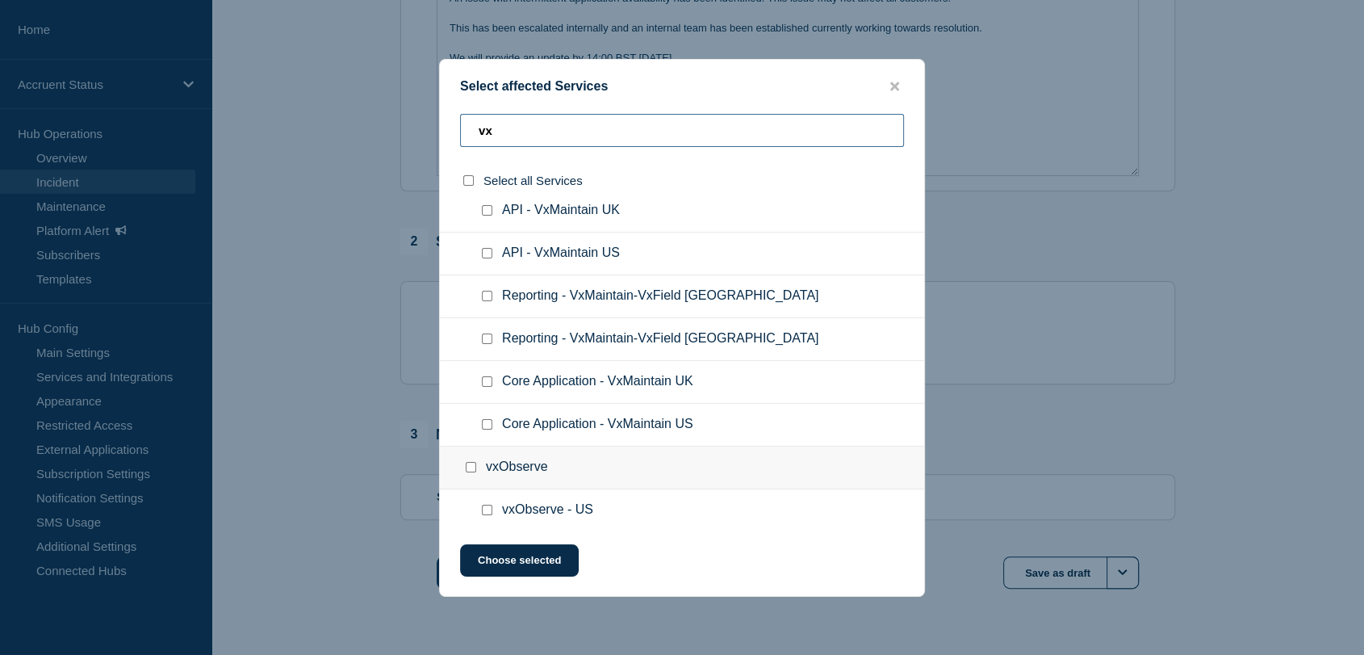
type input "vx"
click at [484, 386] on input "Core Application - VxMaintain UK checkbox" at bounding box center [487, 381] width 10 height 10
checkbox input "true"
click at [521, 561] on button "Choose selected" at bounding box center [519, 560] width 119 height 32
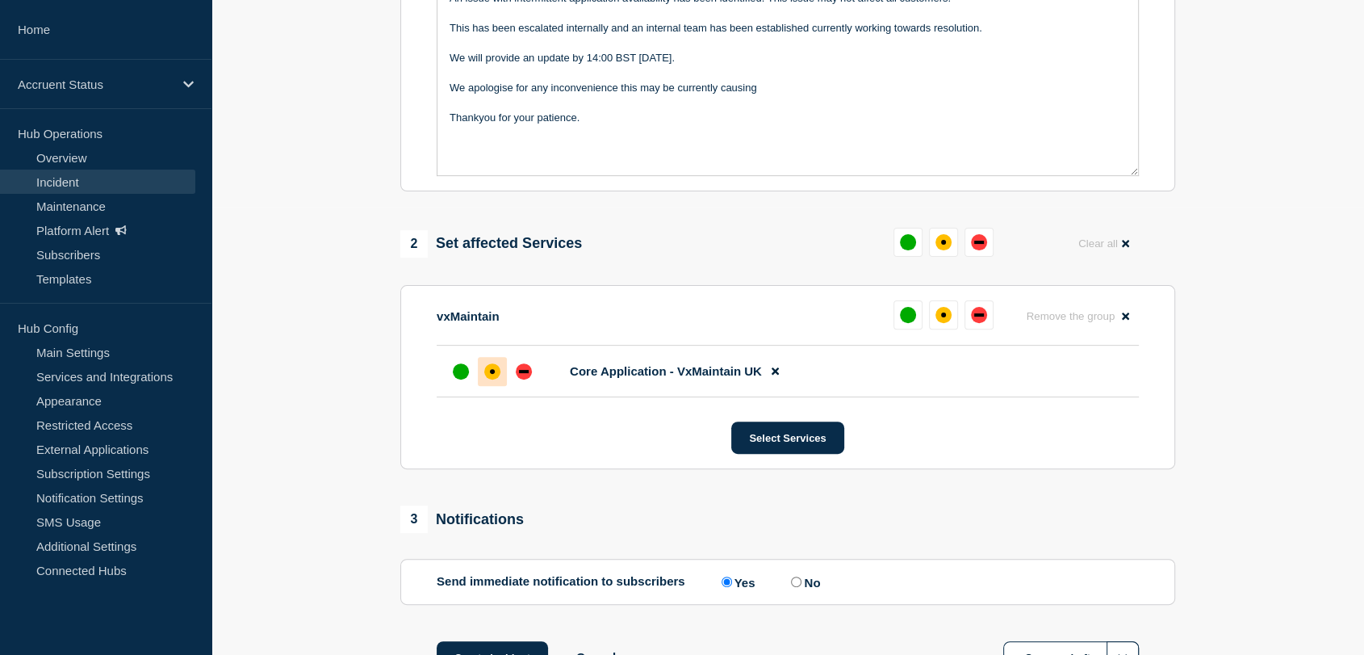
click at [488, 367] on div "affected" at bounding box center [492, 371] width 16 height 16
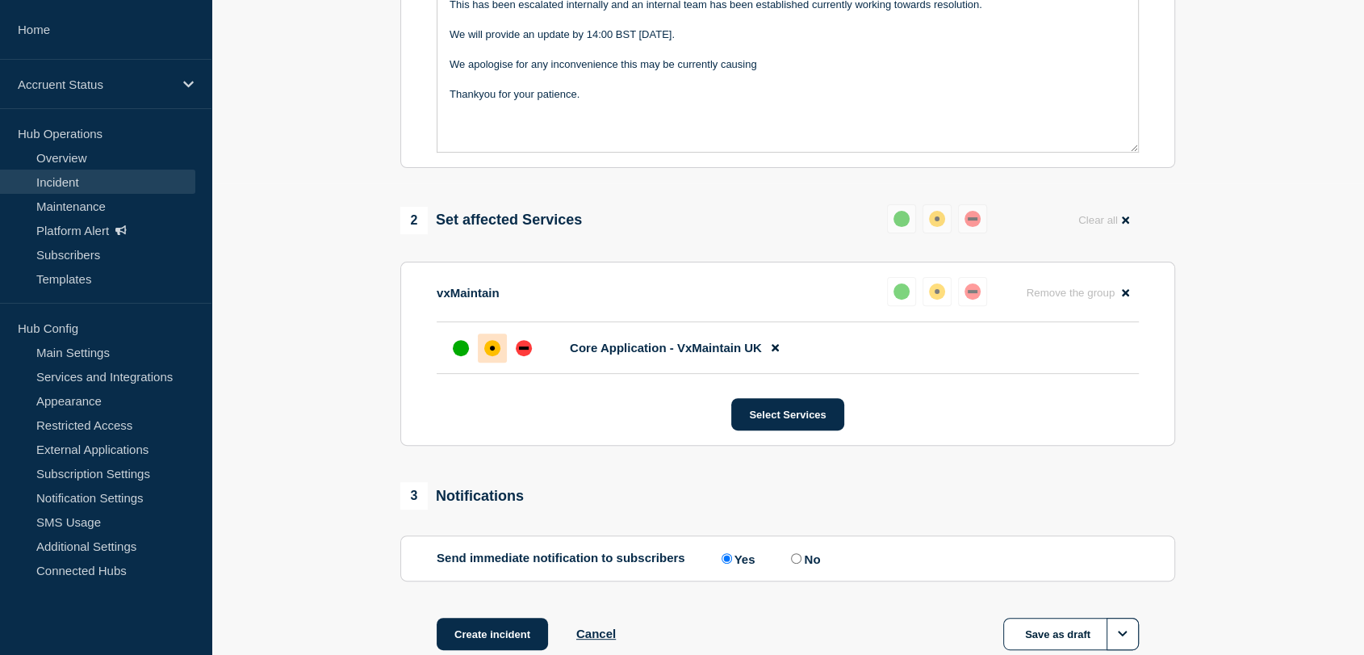
scroll to position [483, 0]
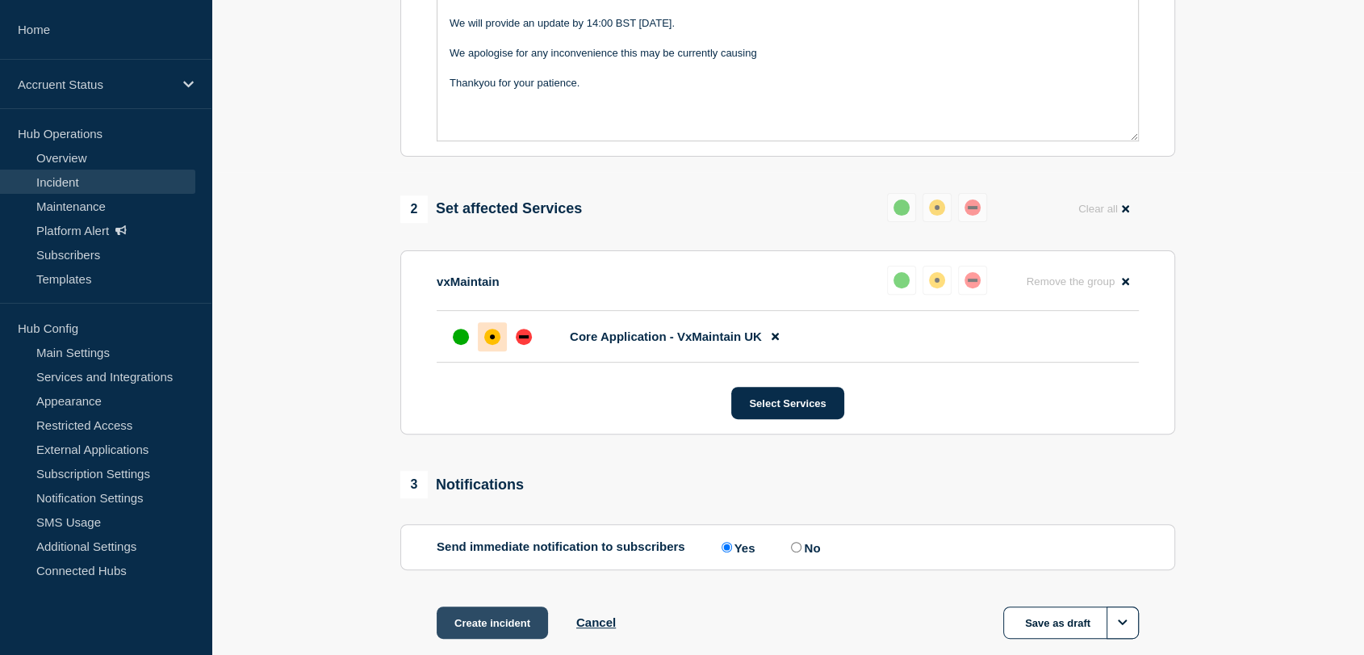
click at [475, 618] on button "Create incident" at bounding box center [492, 622] width 111 height 32
